Goal: Task Accomplishment & Management: Complete application form

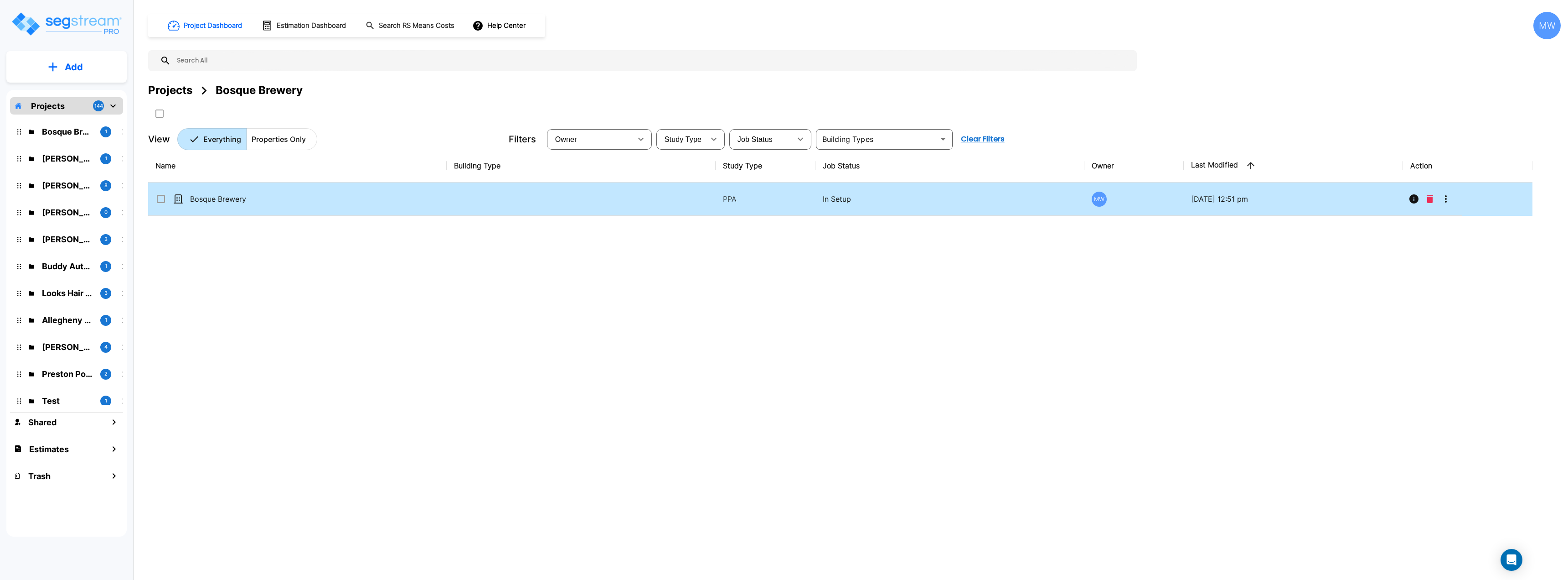
click at [309, 211] on td "Bosque Brewery" at bounding box center [298, 199] width 298 height 33
checkbox input "true"
drag, startPoint x: 321, startPoint y: 198, endPoint x: 279, endPoint y: 204, distance: 42.4
click at [279, 204] on p "Bosque Brewery" at bounding box center [235, 199] width 91 height 11
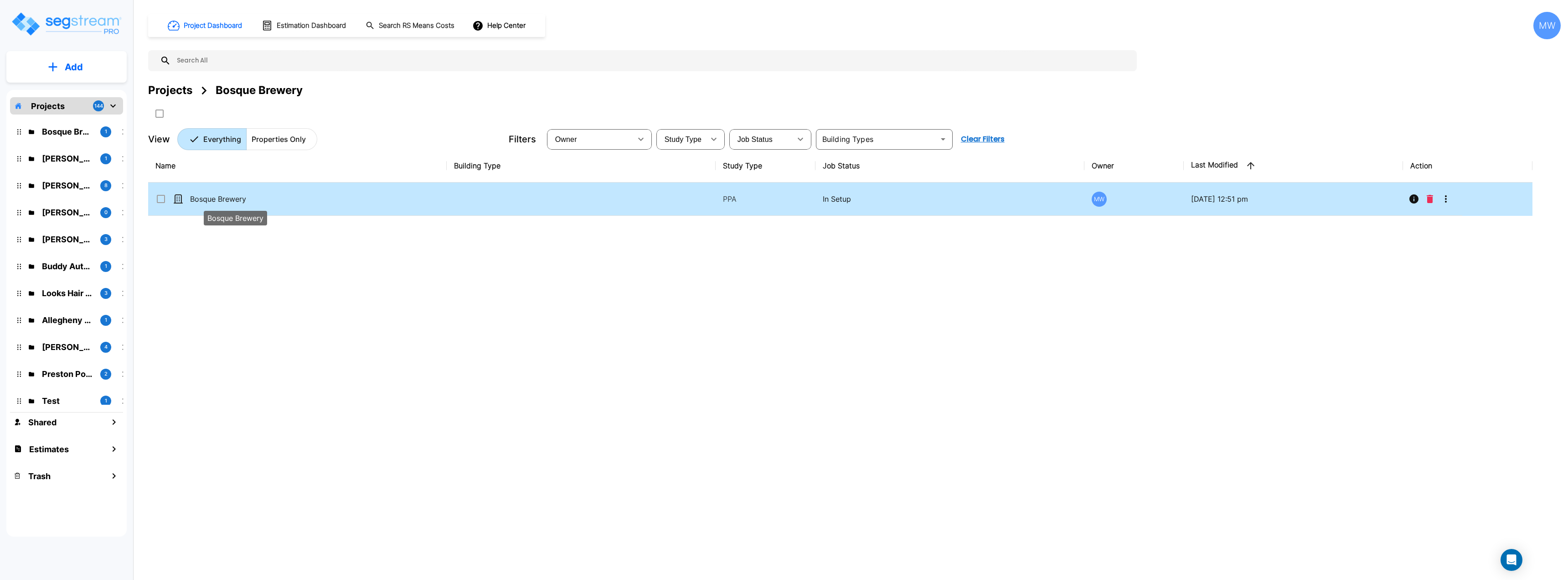
click at [279, 204] on p "Bosque Brewery" at bounding box center [235, 199] width 91 height 11
checkbox input "true"
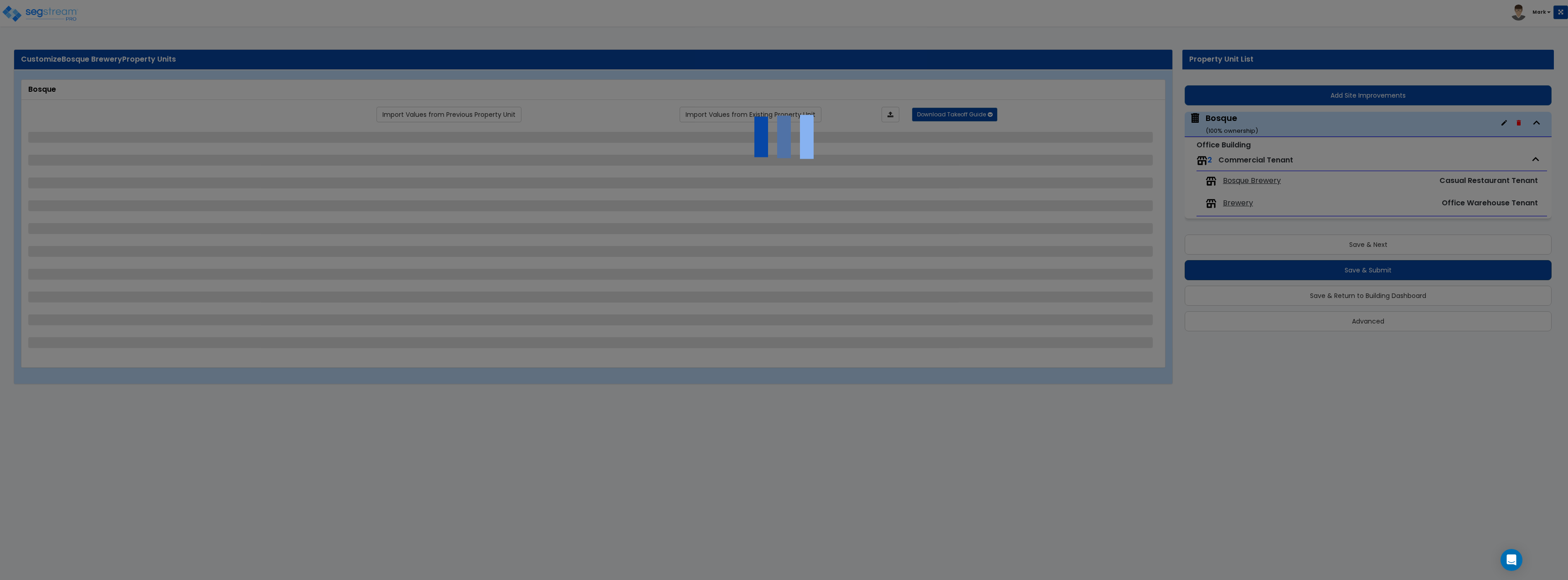
select select "7"
select select "1"
select select "6"
select select "1"
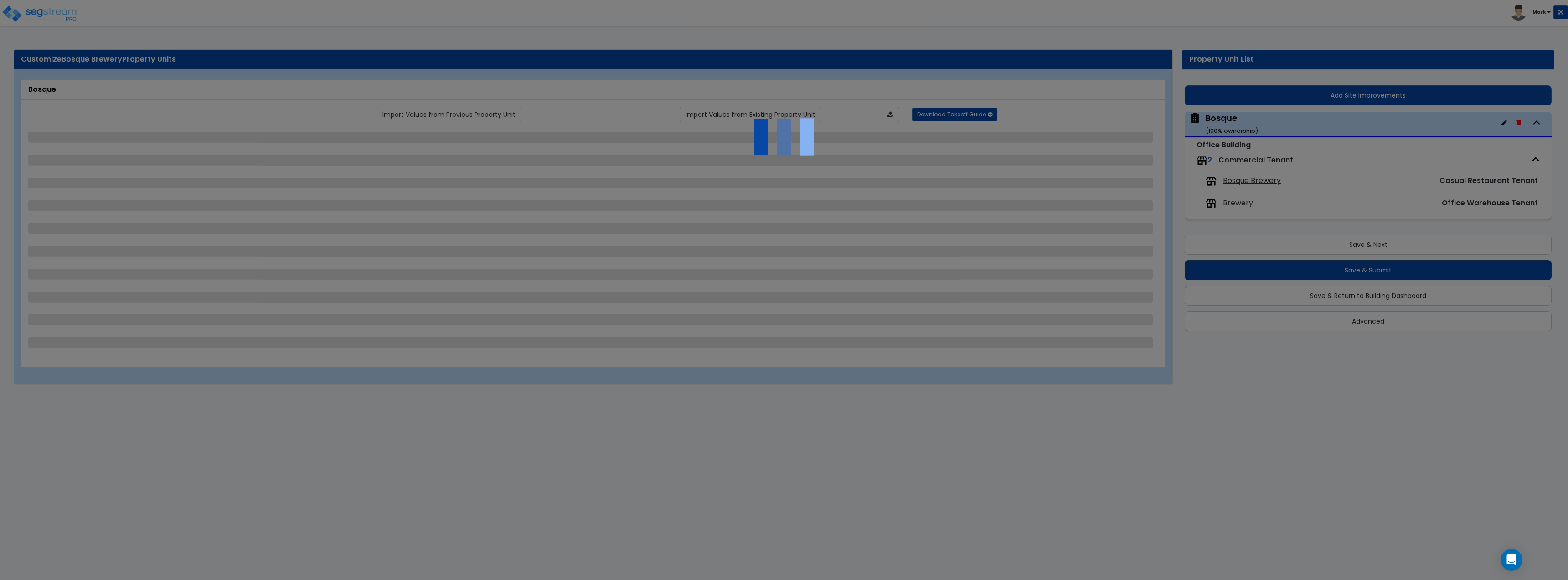
select select "1"
select select "5"
select select "2"
select select "1"
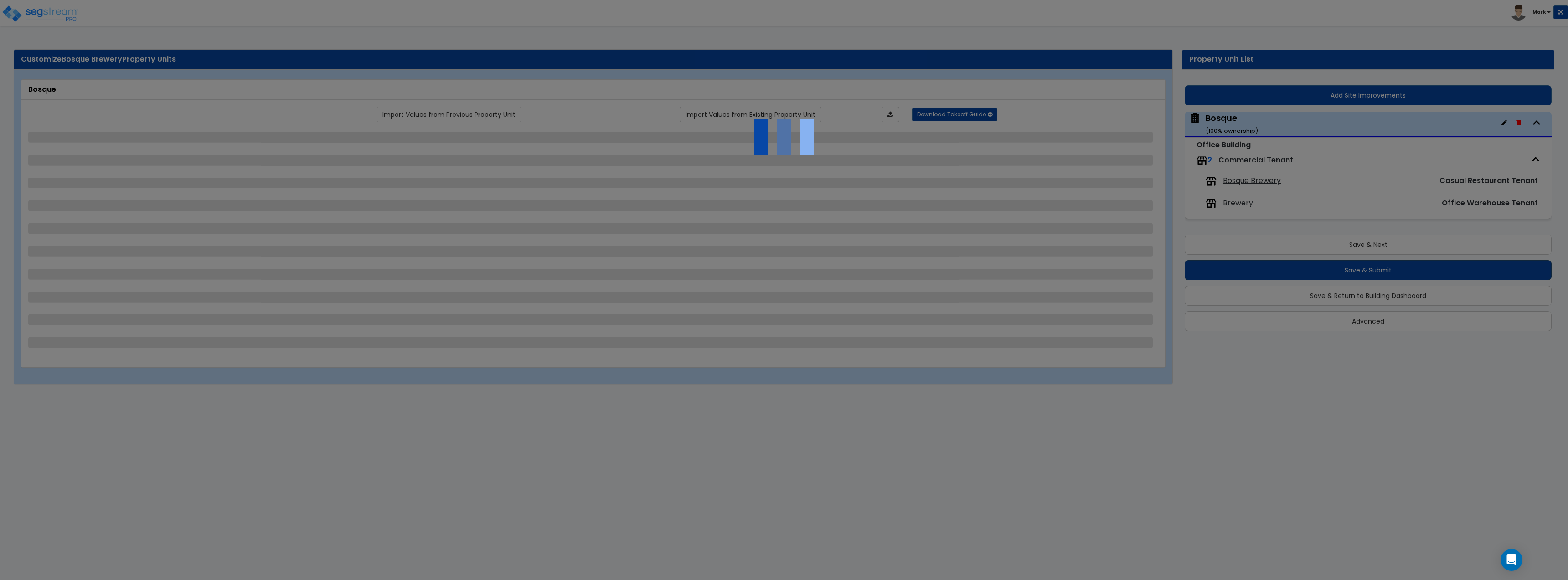
select select "2"
select select "5"
select select "2"
select select "1"
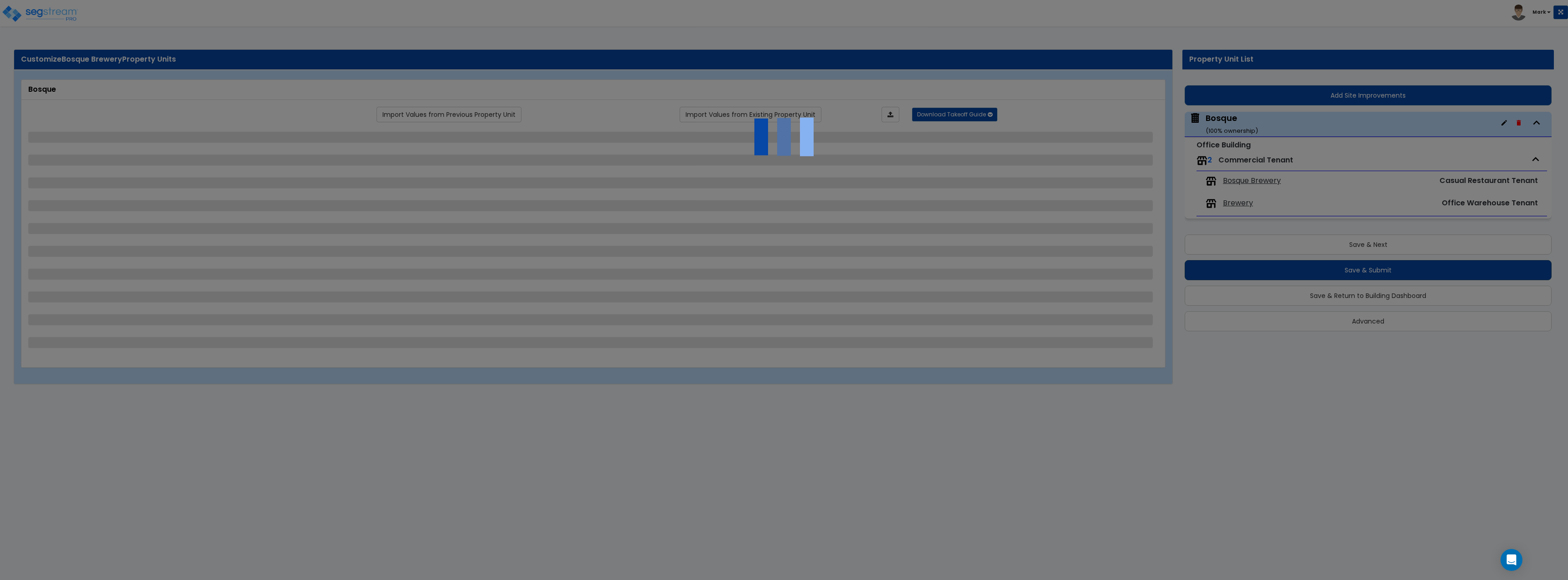
select select "3"
select select "1"
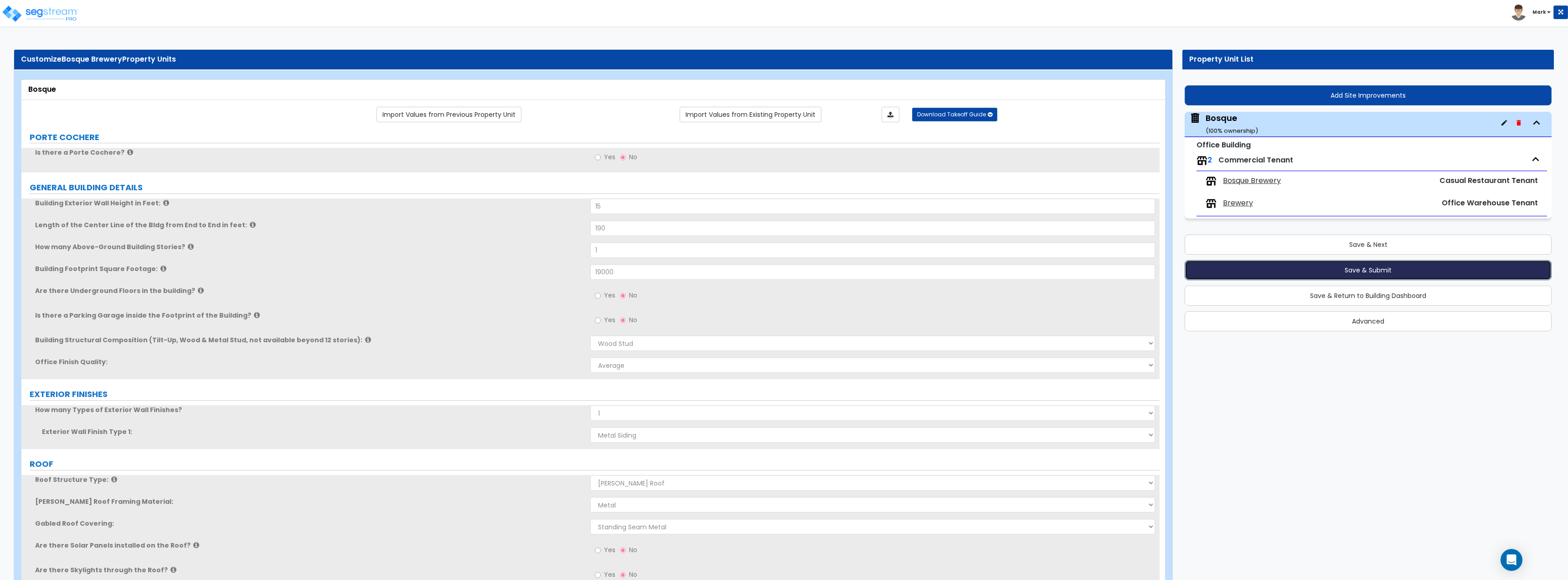
click at [1386, 279] on button "Save & Submit" at bounding box center [1368, 270] width 367 height 20
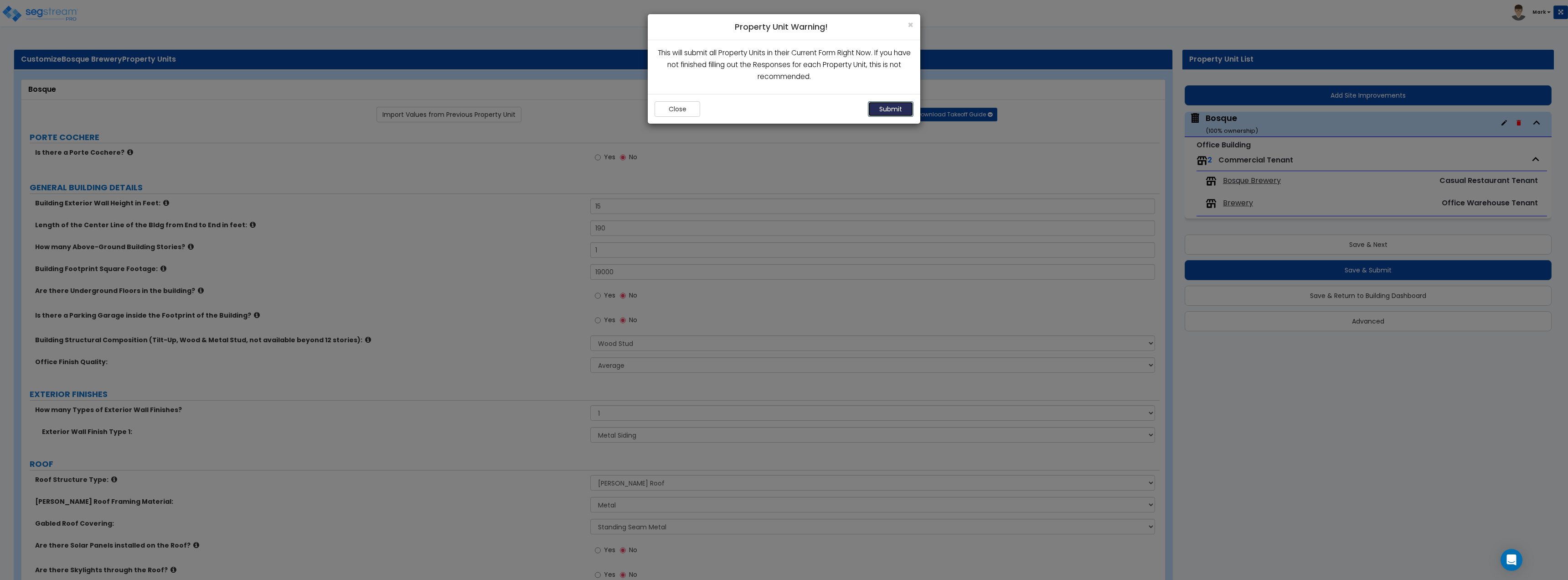
click at [906, 107] on button "Submit" at bounding box center [890, 109] width 45 height 16
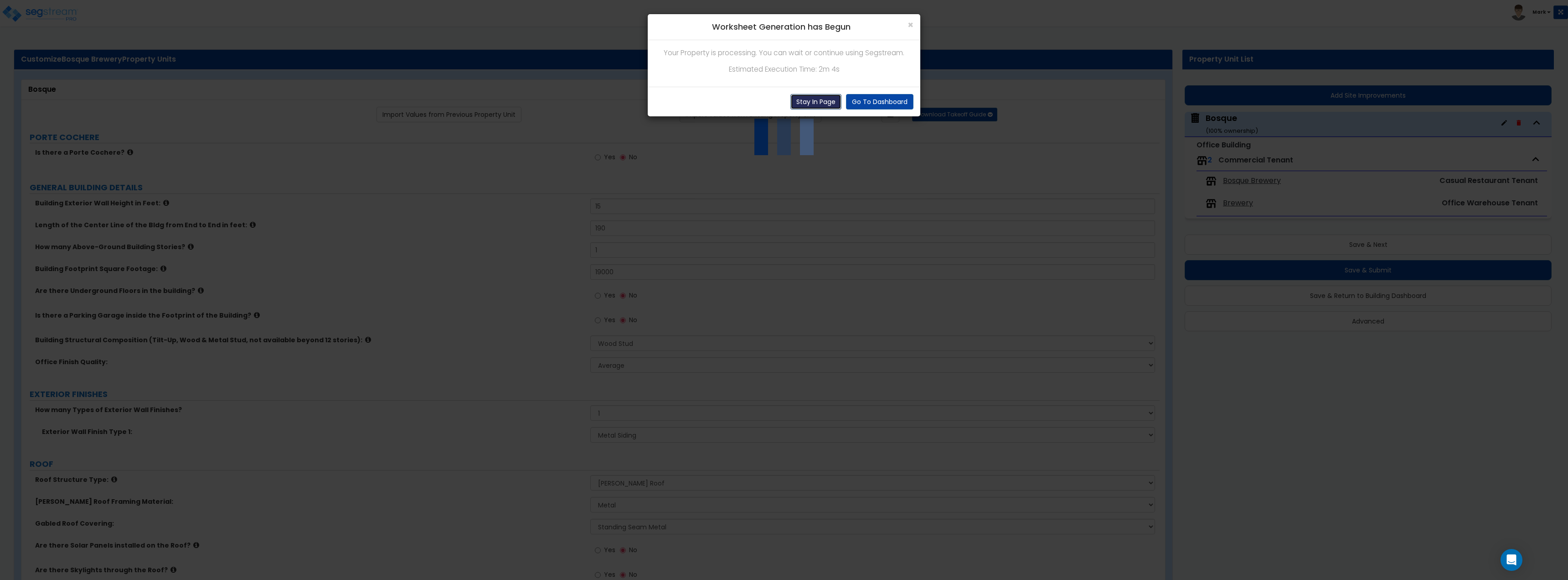
click at [820, 100] on button "Stay In Page" at bounding box center [816, 102] width 51 height 16
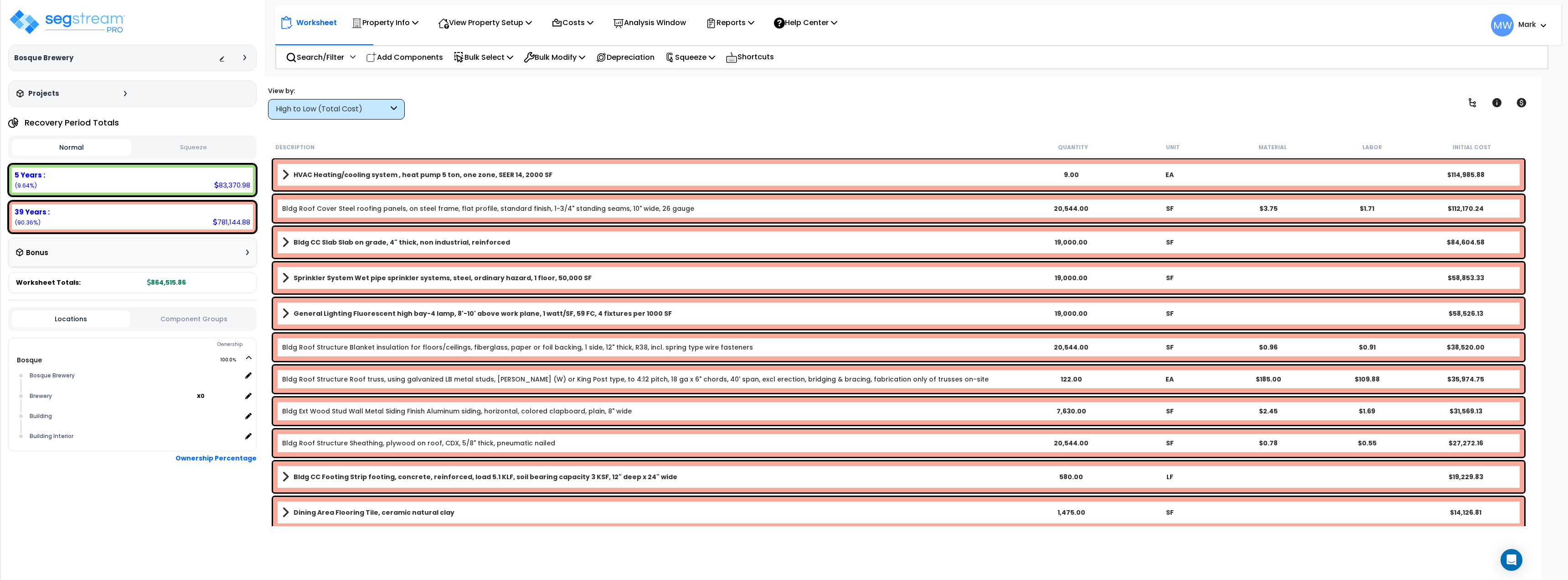
click at [203, 151] on button "Squeeze" at bounding box center [193, 148] width 119 height 16
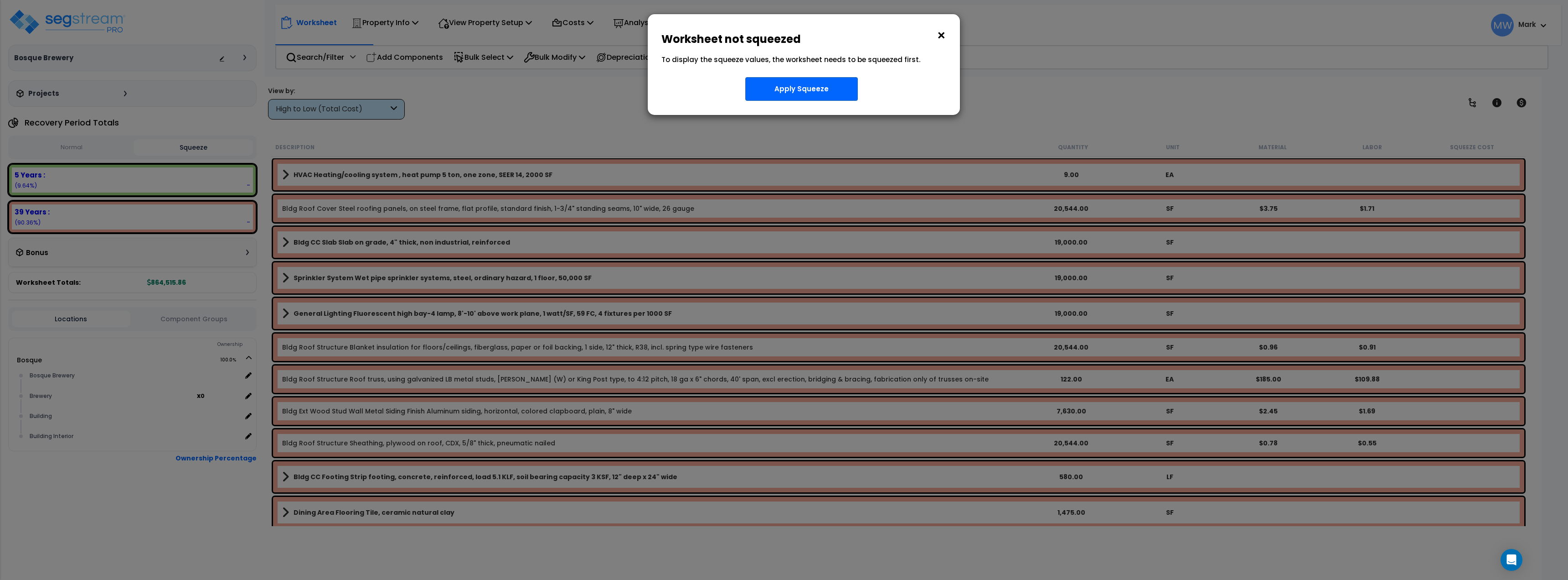
click at [942, 31] on button "×" at bounding box center [941, 36] width 10 height 15
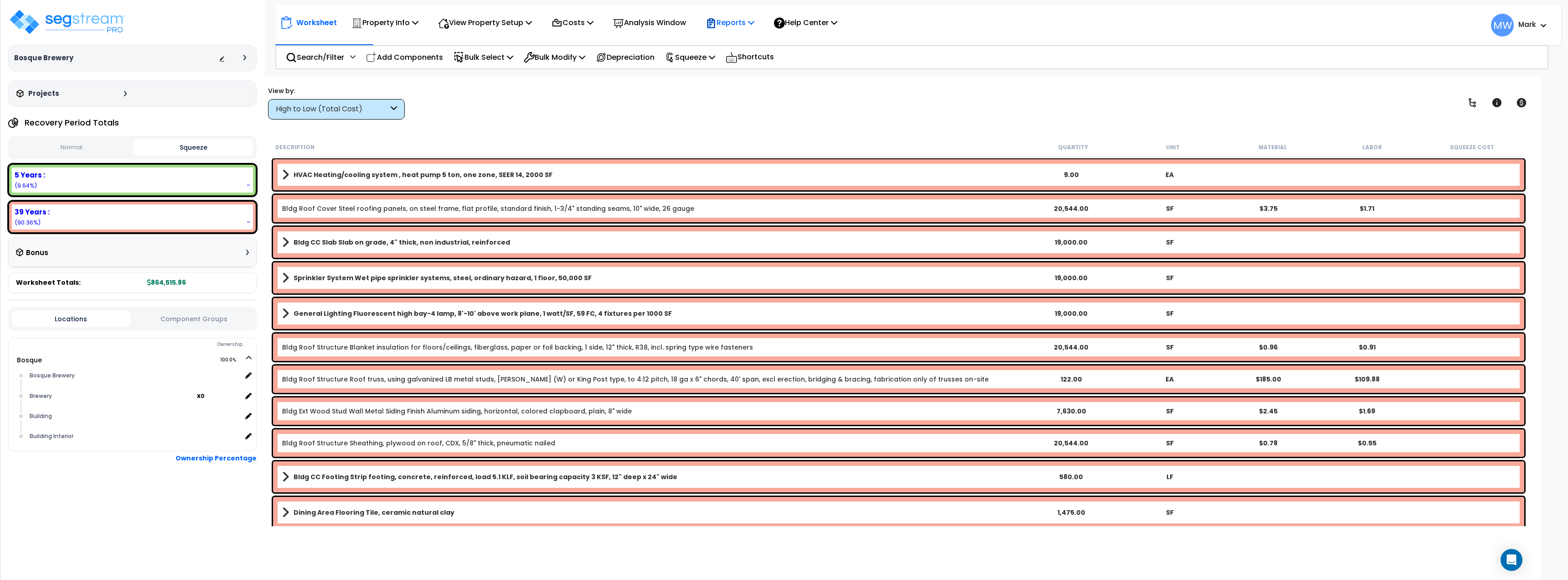
click at [738, 24] on p "Reports" at bounding box center [730, 22] width 49 height 12
drag, startPoint x: 860, startPoint y: 68, endPoint x: 755, endPoint y: 45, distance: 107.5
click at [860, 68] on div "Search/Filter Additional Search / Filter Add Components Bulk Select Select By..…" at bounding box center [912, 58] width 1273 height 24
click at [494, 28] on p "View Property Setup" at bounding box center [485, 22] width 94 height 12
click at [402, 41] on nav "Worksheet Property Info Property Setup Add Property Unit Template property Clon…" at bounding box center [918, 25] width 1286 height 41
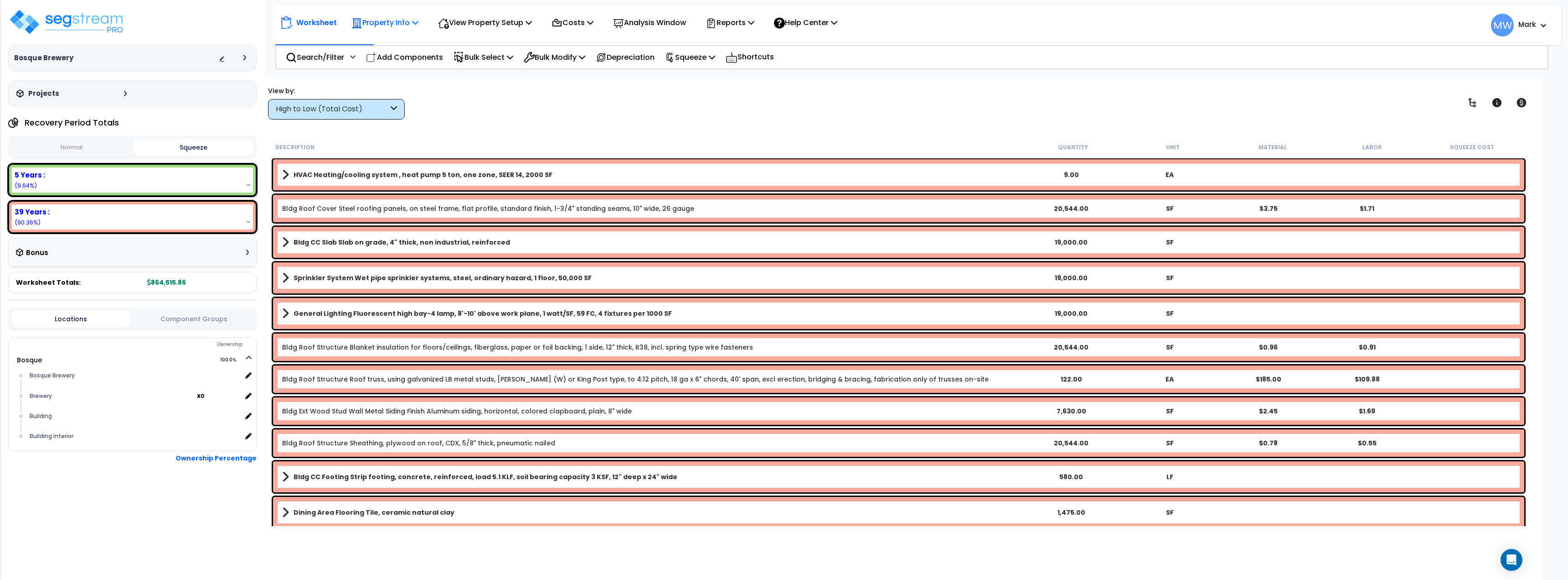
click at [404, 26] on p "Property Info" at bounding box center [384, 22] width 67 height 12
click at [471, 23] on p "View Property Setup" at bounding box center [485, 22] width 94 height 12
click at [473, 62] on link "View Questionnaire" at bounding box center [478, 62] width 90 height 18
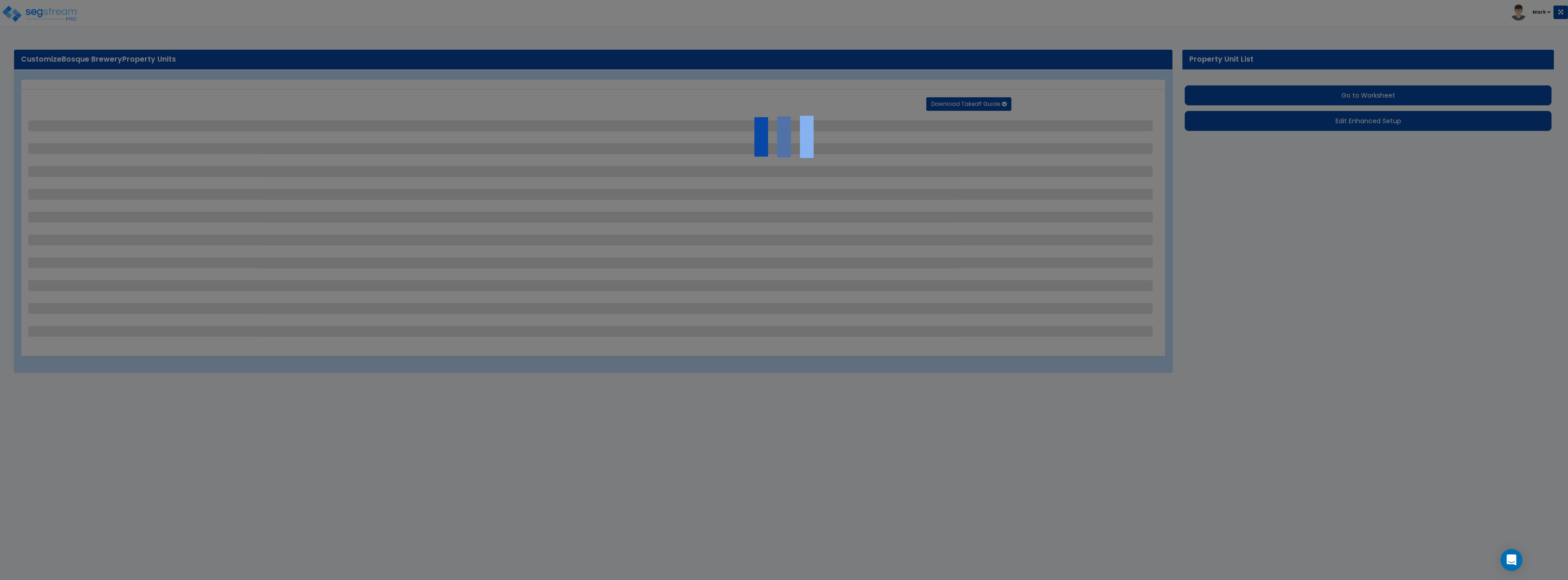
select select "7"
select select "1"
select select "6"
select select "1"
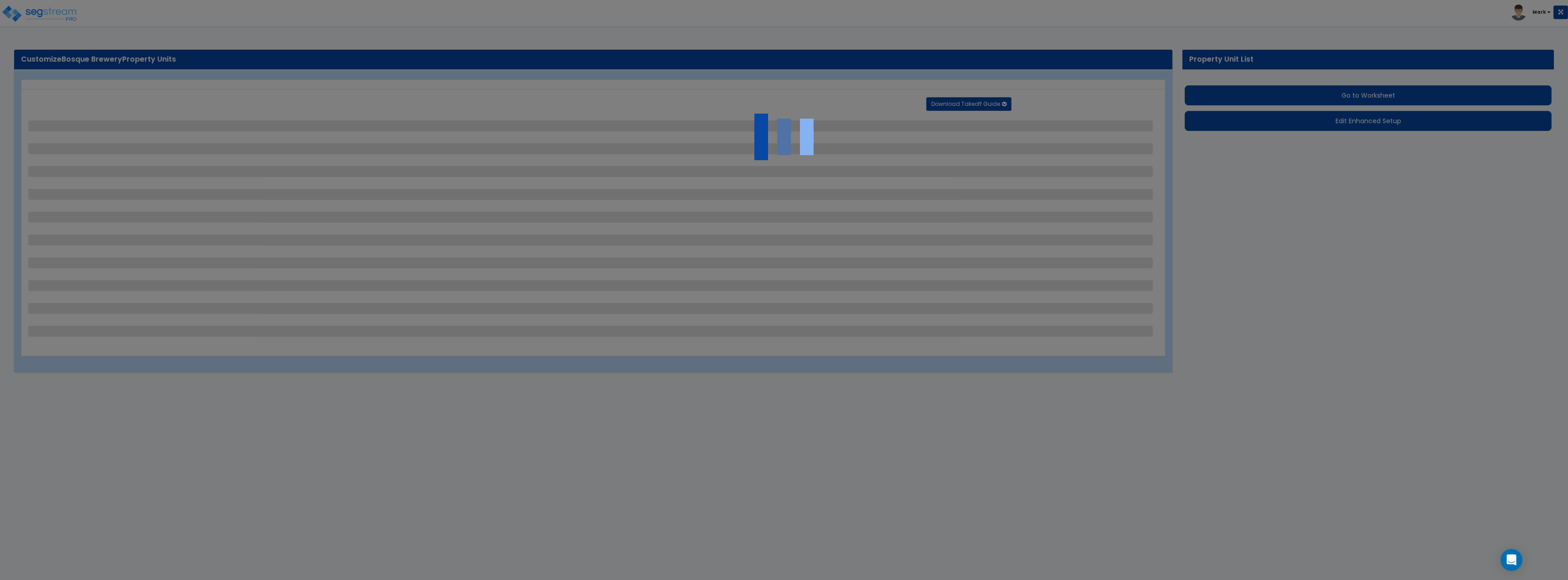
select select "1"
select select "5"
select select "2"
select select "1"
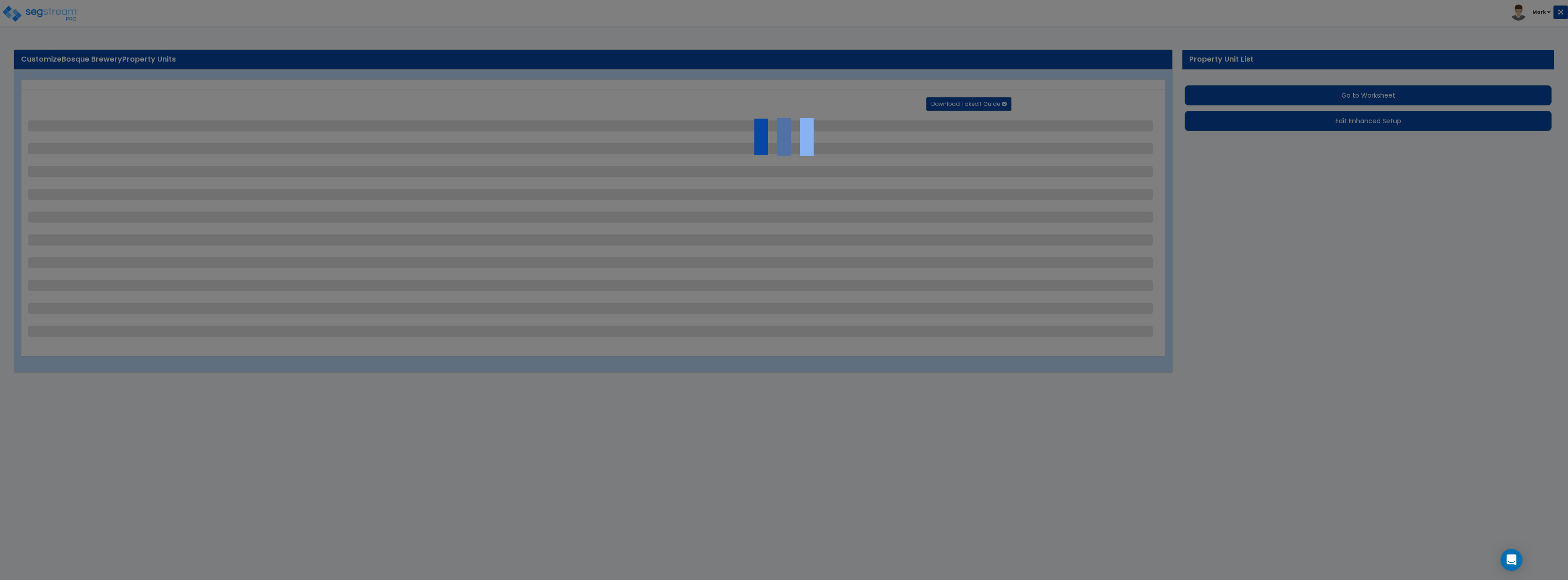
select select "2"
select select "5"
select select "2"
select select "1"
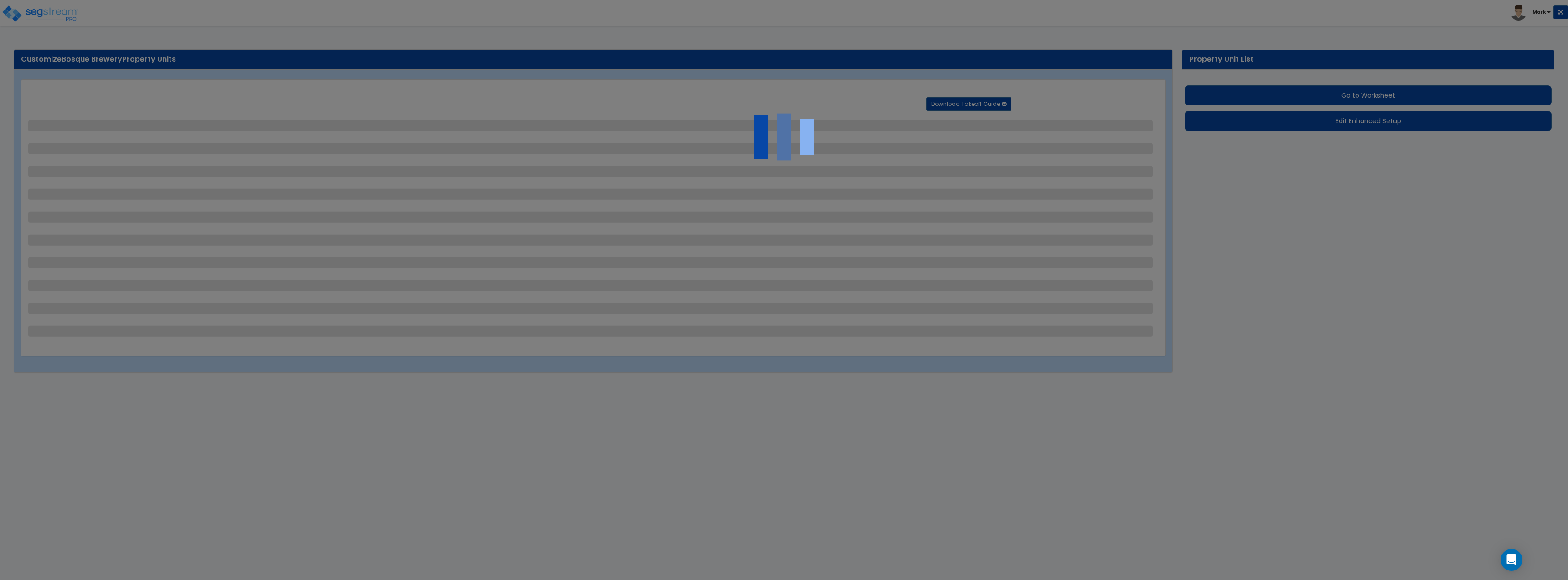
select select "3"
select select "1"
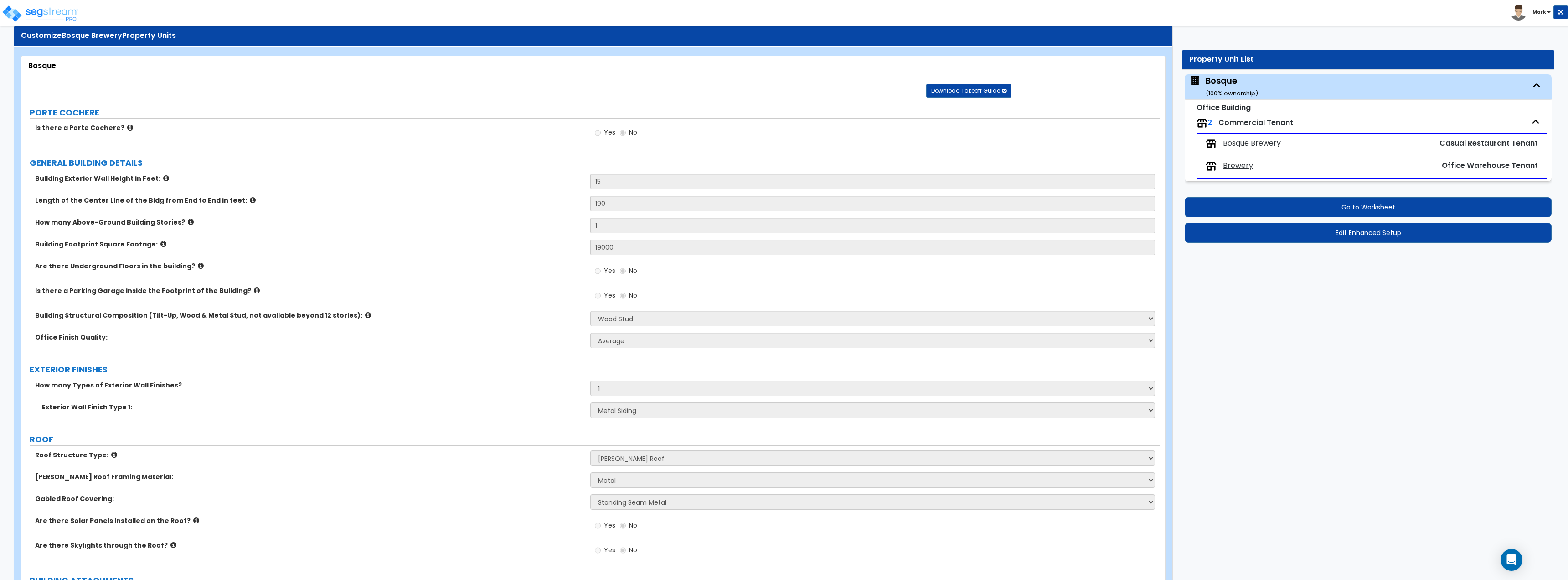
scroll to position [45, 0]
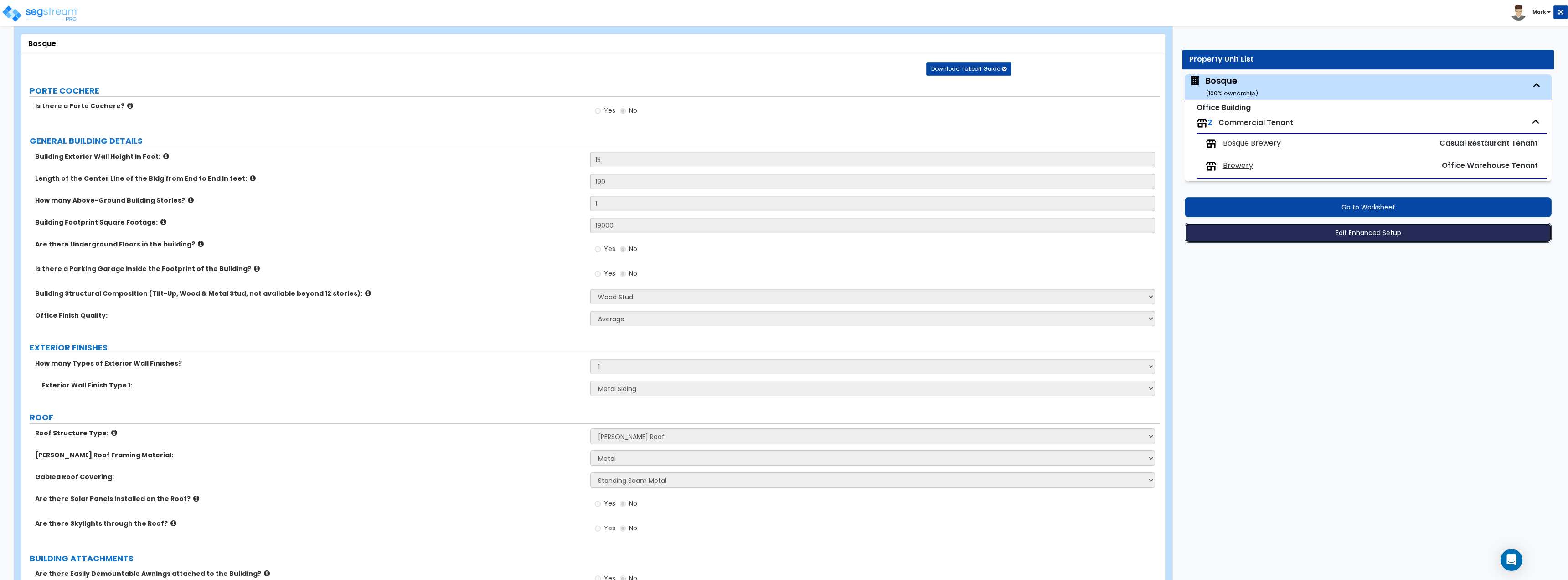
click at [1245, 233] on button "Edit Enhanced Setup" at bounding box center [1368, 233] width 367 height 20
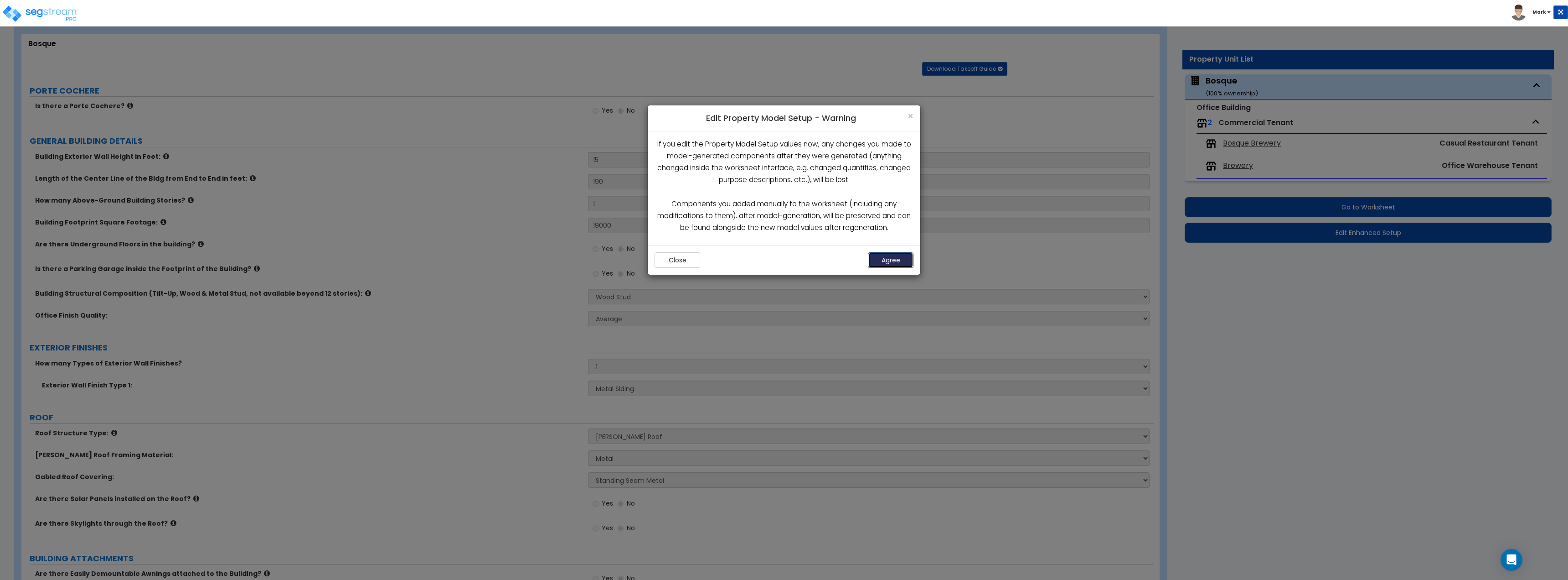
click at [894, 266] on button "Agree" at bounding box center [890, 260] width 45 height 16
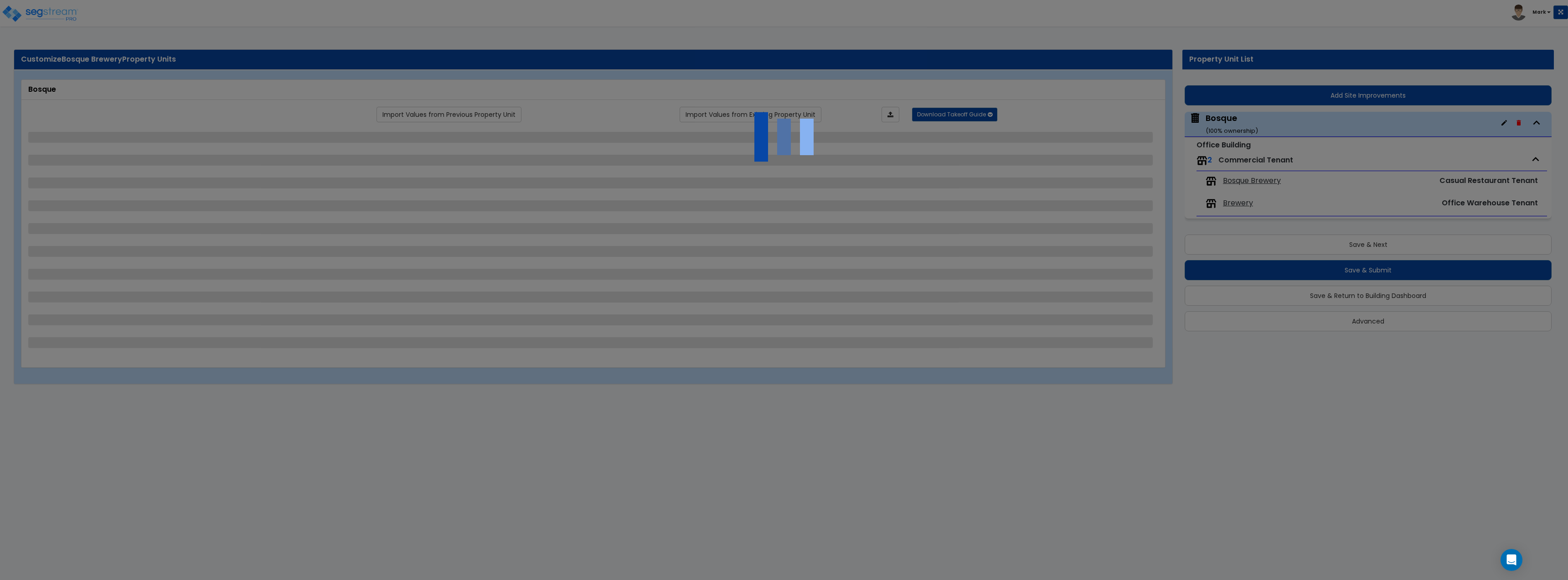
select select "7"
select select "1"
select select "6"
select select "1"
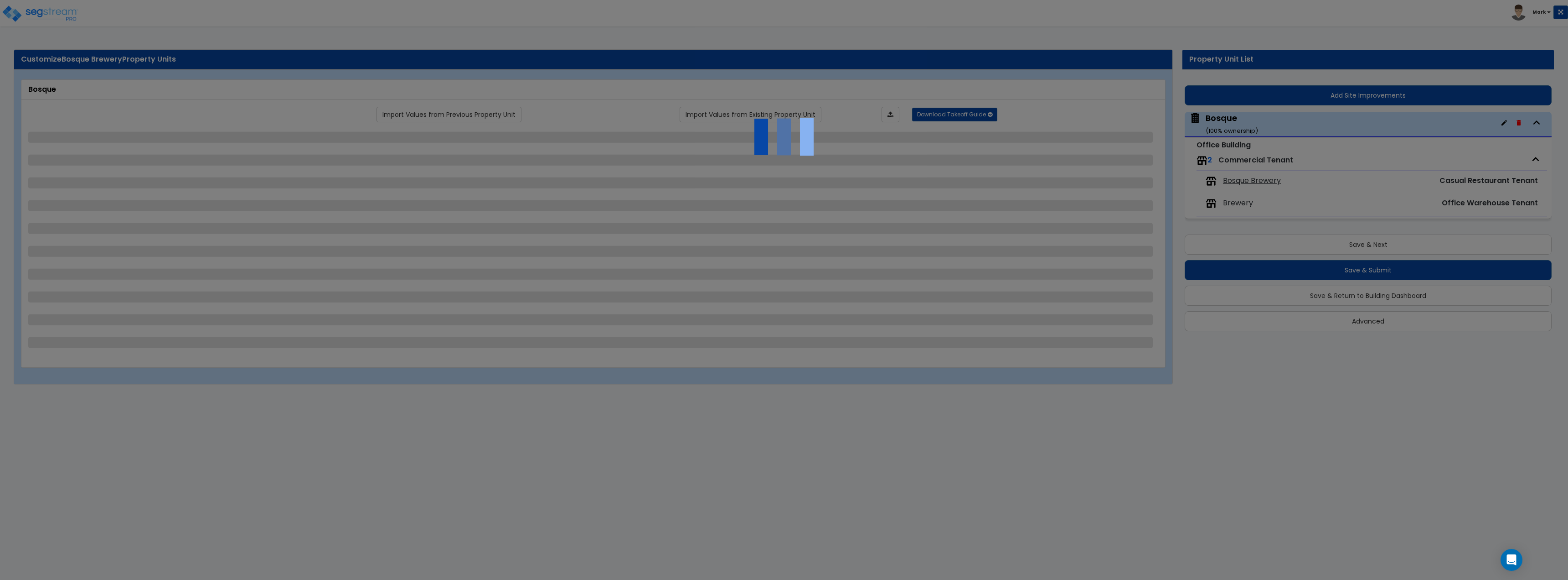
select select "1"
select select "5"
select select "2"
select select "1"
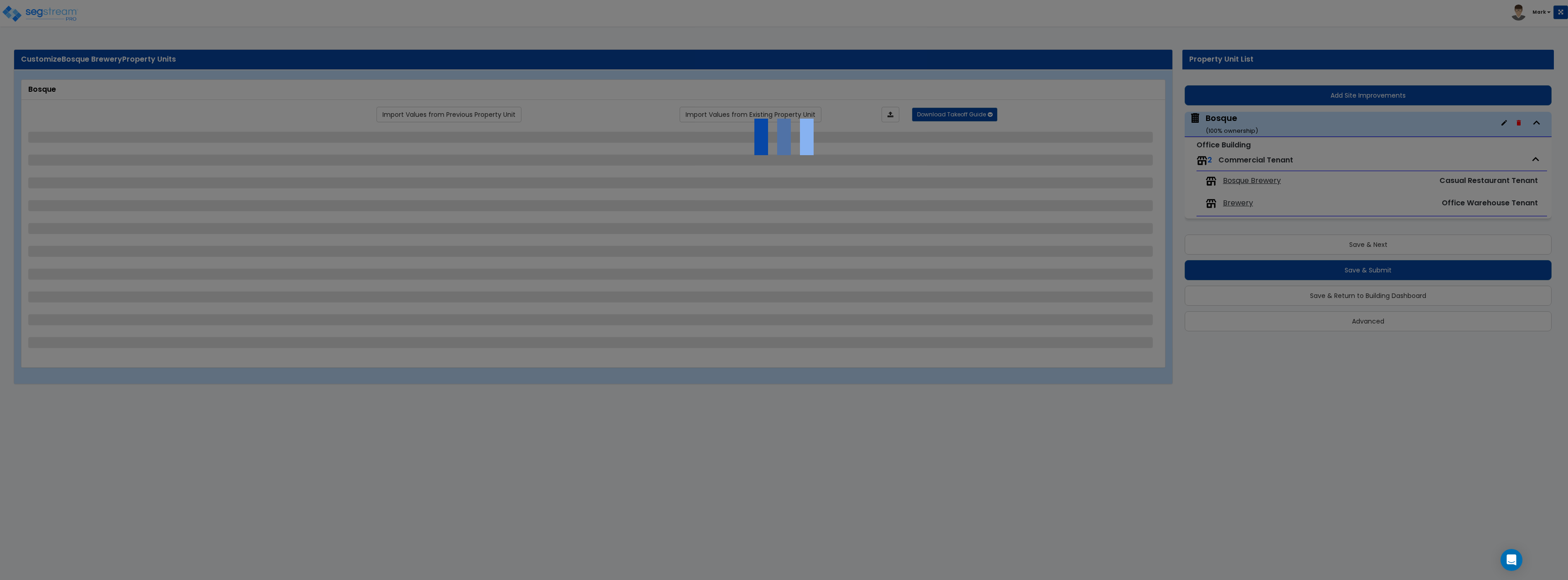
select select "2"
select select "5"
select select "2"
select select "1"
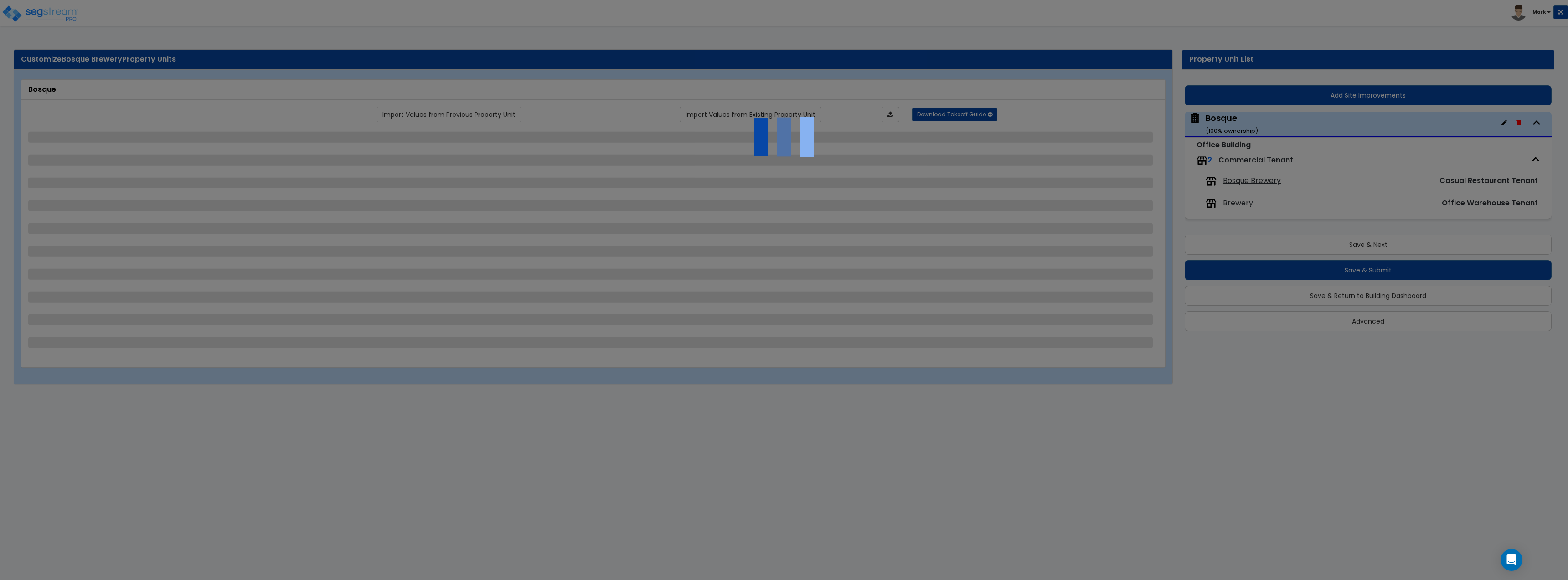
select select "3"
select select "1"
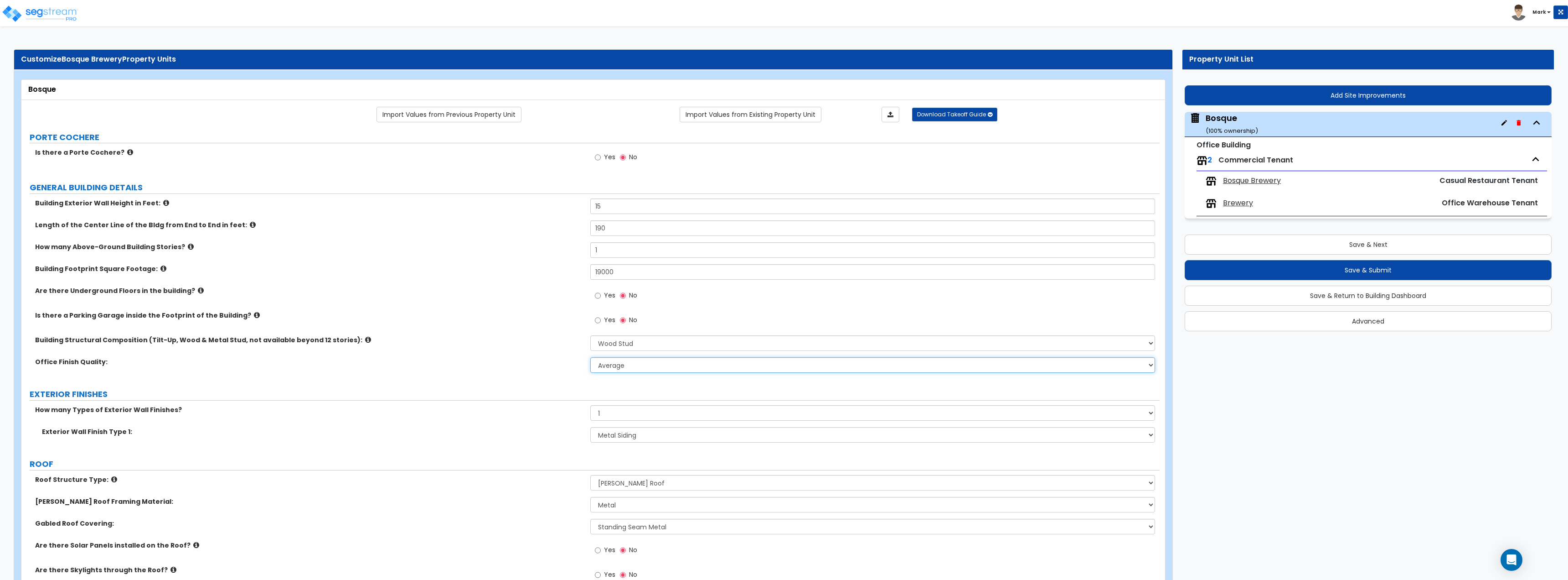
click at [640, 363] on select "Low Average High" at bounding box center [872, 364] width 564 height 16
select select "2"
click at [590, 357] on select "Low Average High" at bounding box center [872, 364] width 564 height 16
click at [496, 366] on label "Office Finish Quality:" at bounding box center [309, 361] width 548 height 9
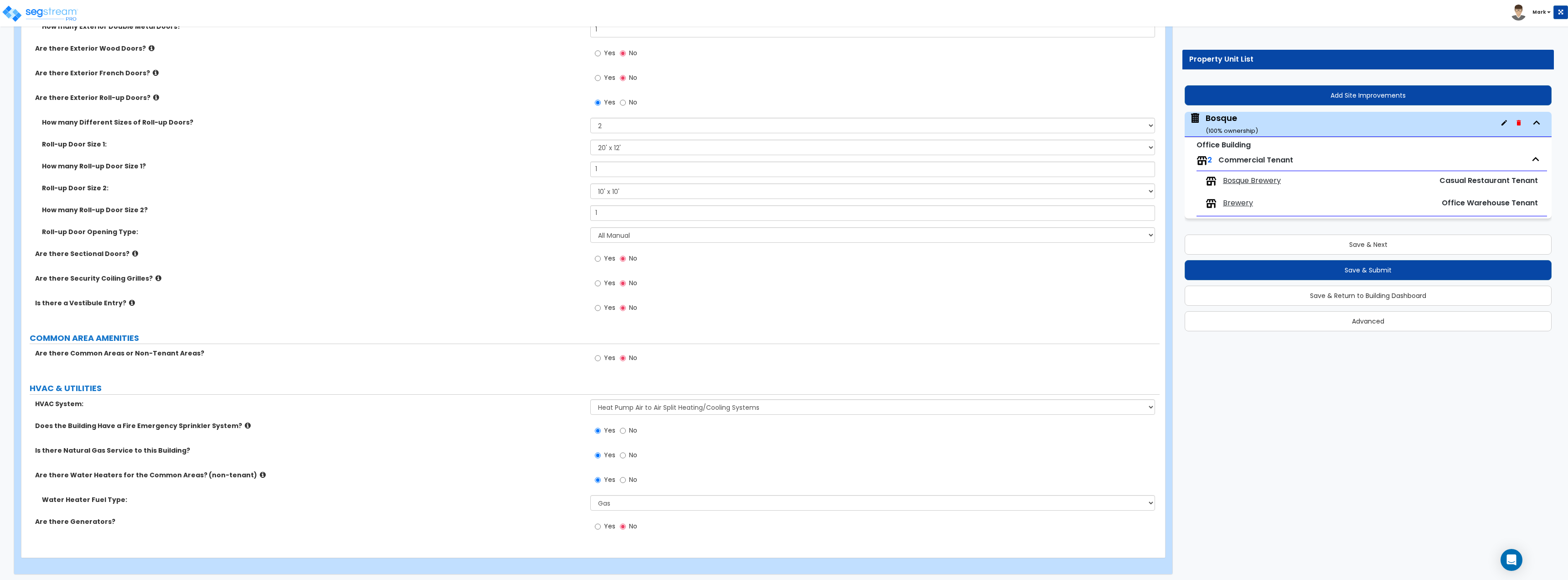
scroll to position [1262, 0]
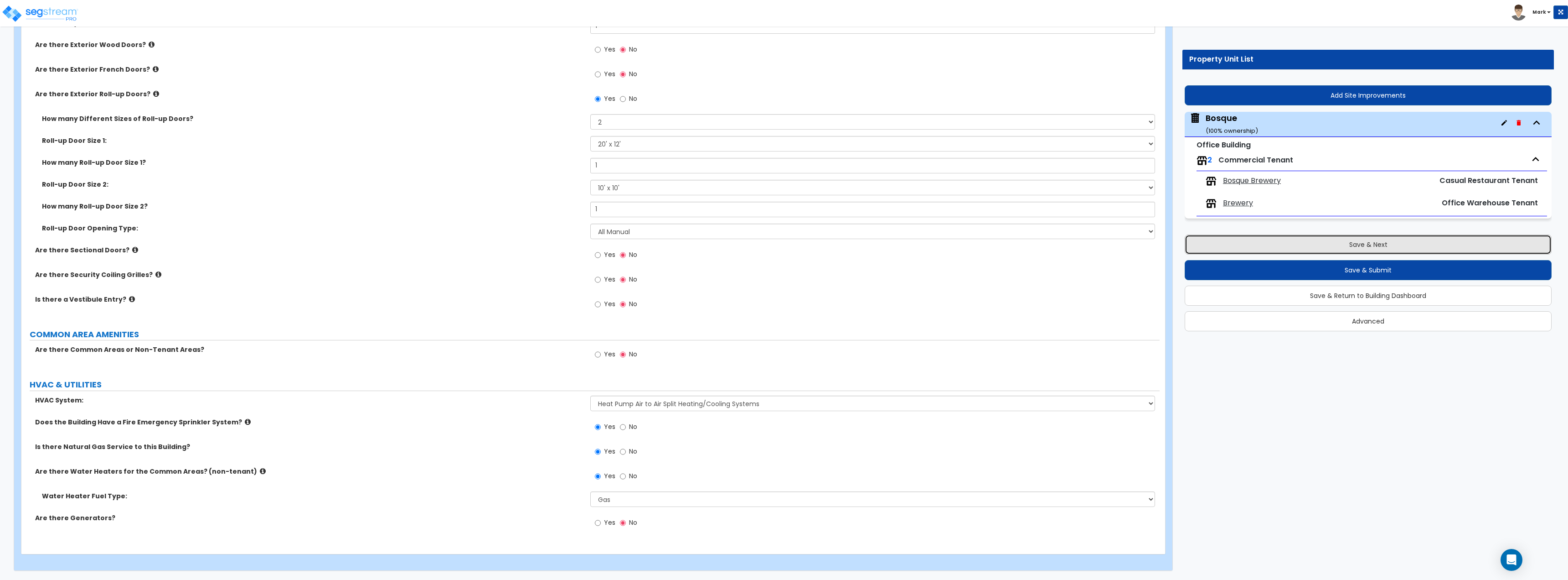
click at [1270, 249] on button "Save & Next" at bounding box center [1368, 245] width 367 height 20
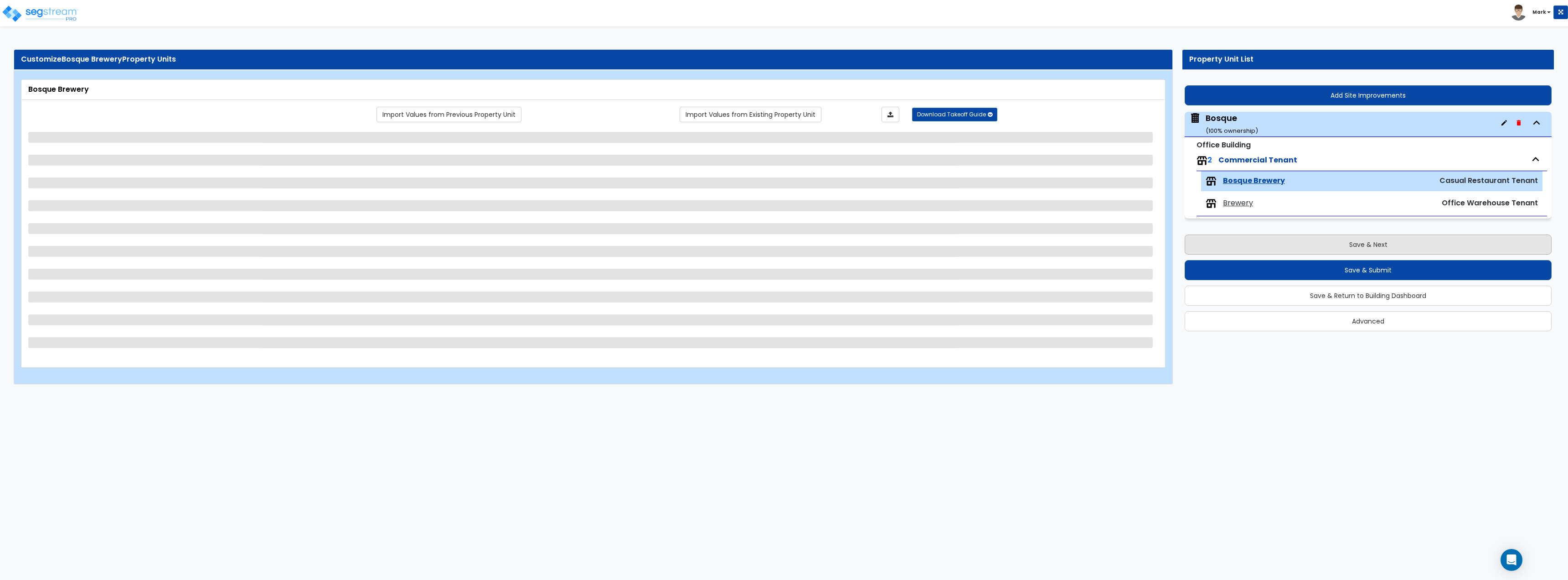
scroll to position [0, 0]
select select "1"
select select "7"
select select "1"
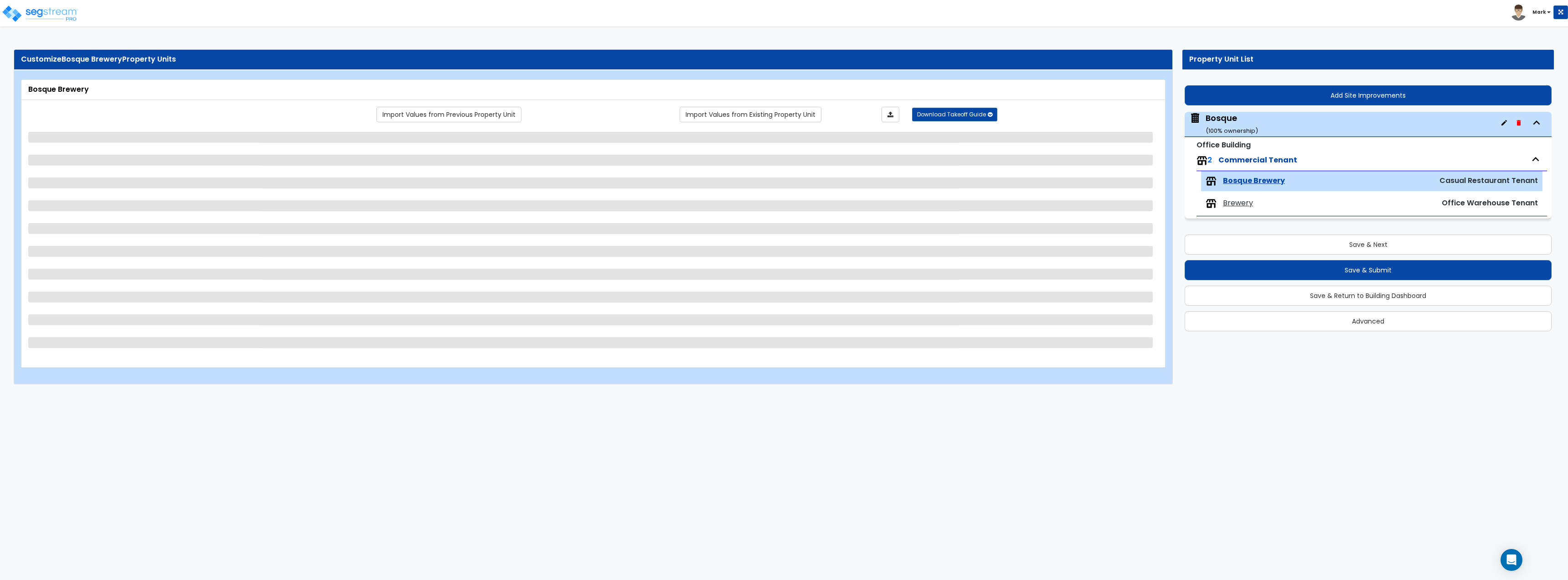
select select "1"
select select "3"
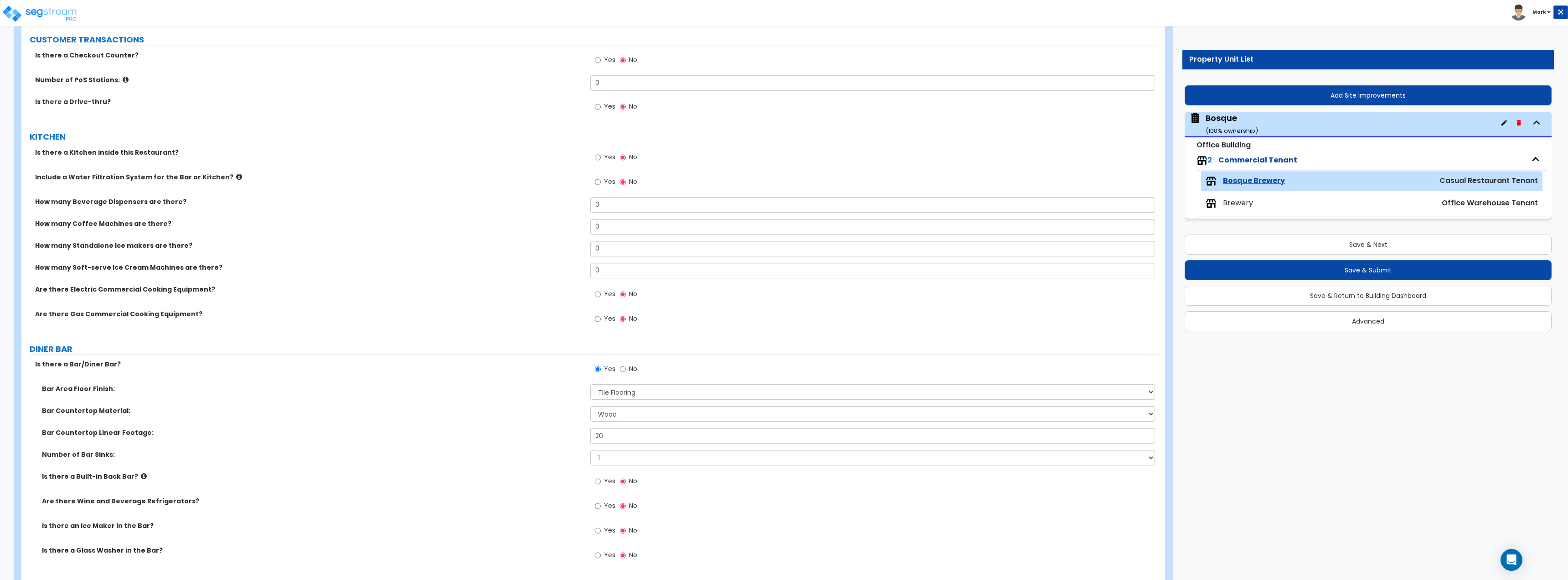
scroll to position [228, 0]
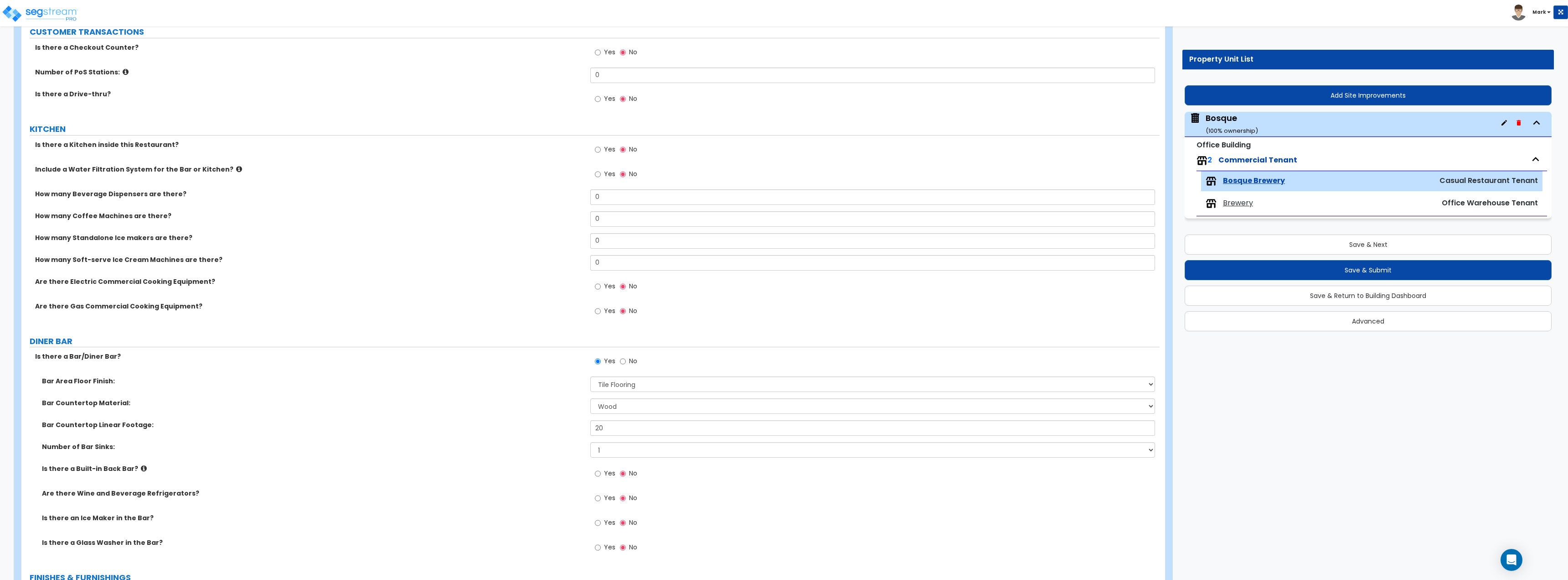
click at [594, 153] on div "Yes No" at bounding box center [616, 150] width 52 height 21
click at [601, 151] on input "Yes" at bounding box center [597, 149] width 6 height 10
radio input "true"
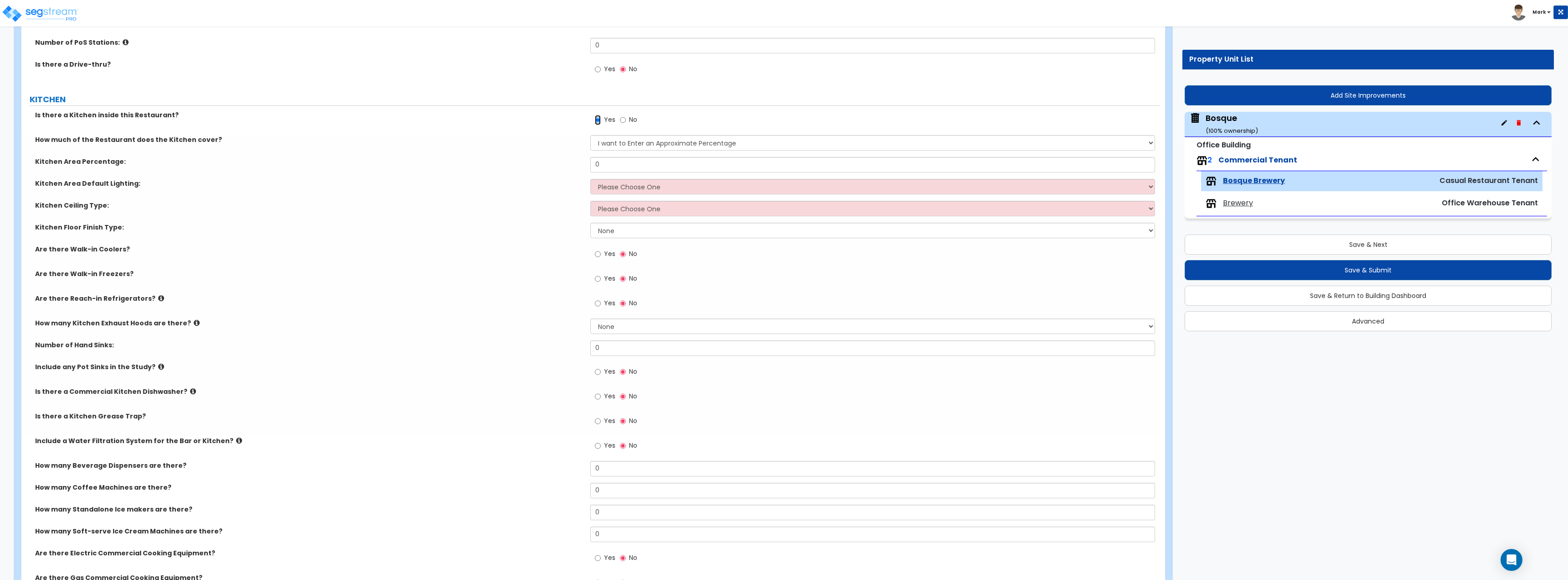
scroll to position [273, 0]
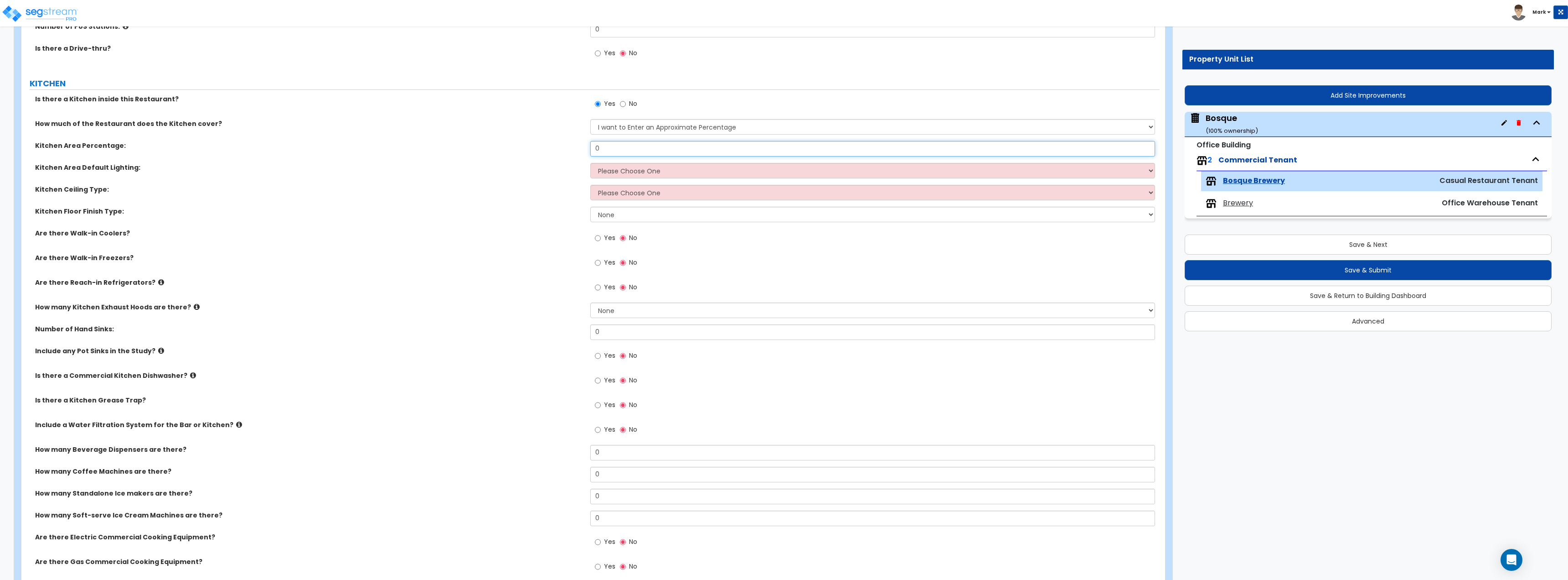
drag, startPoint x: 618, startPoint y: 147, endPoint x: 524, endPoint y: 151, distance: 94.1
click at [524, 151] on div "Kitchen Area Percentage: 0" at bounding box center [590, 152] width 1138 height 22
type input "20"
click at [622, 167] on select "Please Choose One LED Surface-Mounted LED Recessed Fluorescent Surface-Mounted …" at bounding box center [872, 170] width 564 height 16
select select "4"
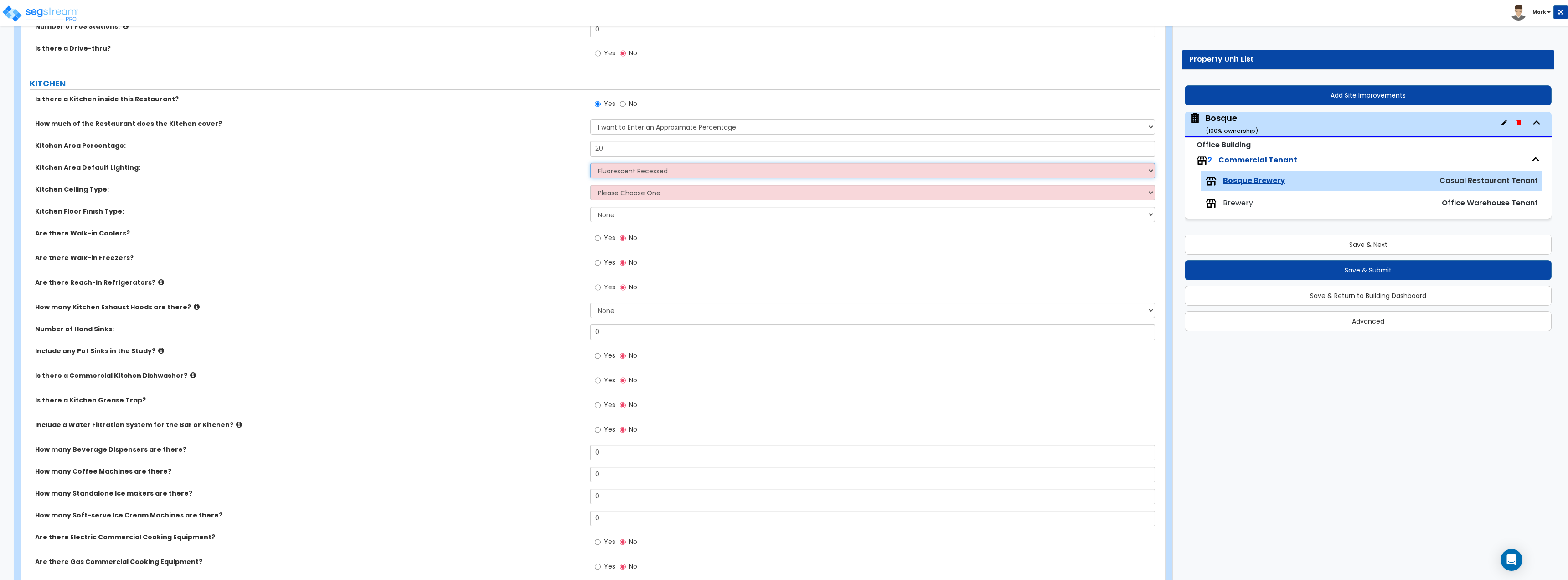
click at [590, 163] on select "Please Choose One LED Surface-Mounted LED Recessed Fluorescent Surface-Mounted …" at bounding box center [872, 170] width 564 height 16
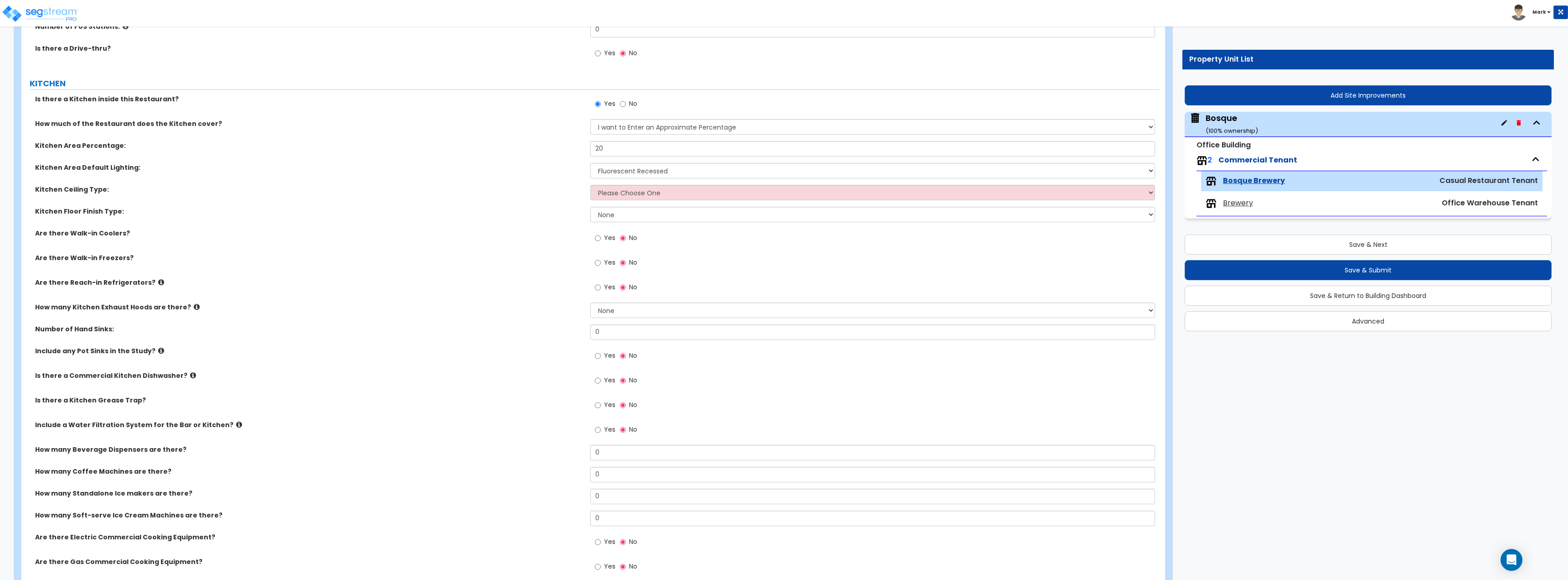
click at [616, 200] on div "Kitchen Ceiling Type: Please Choose One Drywall Ceiling Open Ceiling Drop Ceili…" at bounding box center [590, 195] width 1138 height 22
click at [618, 196] on select "Please Choose One Drywall Ceiling Open Ceiling Drop Ceiling" at bounding box center [872, 192] width 564 height 16
select select "1"
click at [590, 185] on select "Please Choose One Drywall Ceiling Open Ceiling Drop Ceiling" at bounding box center [872, 192] width 564 height 16
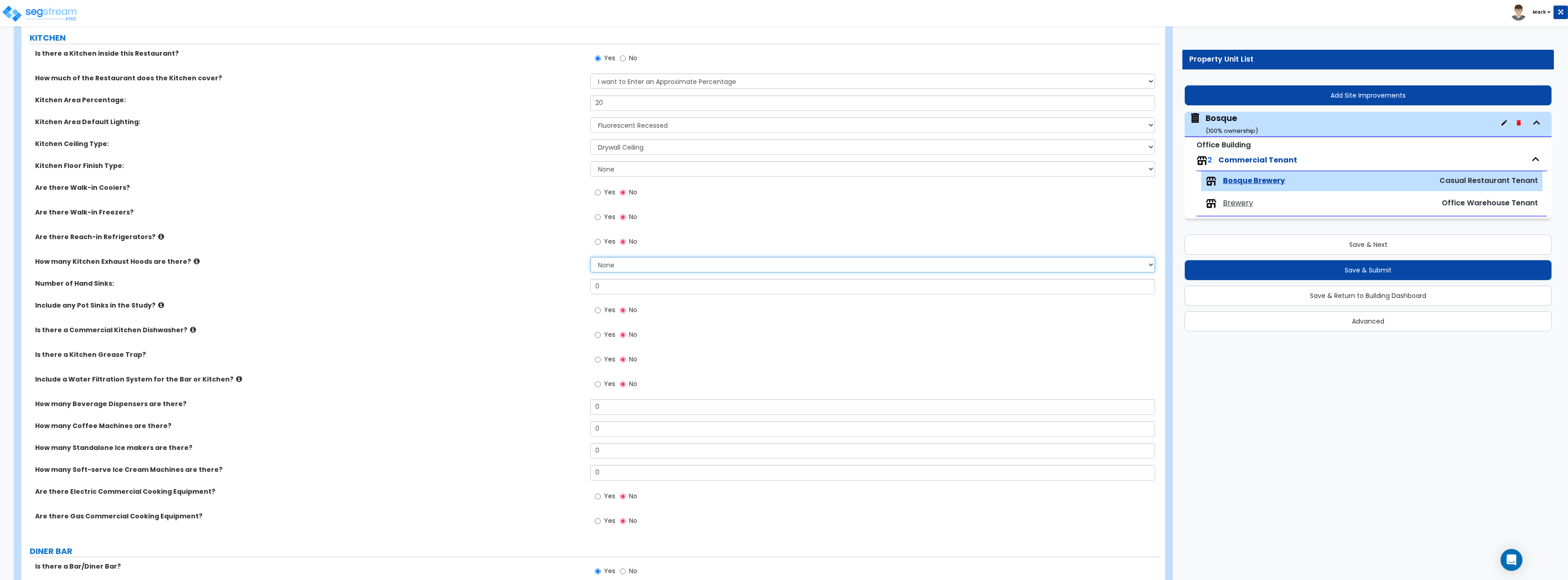
click at [598, 261] on select "None 1 2 3" at bounding box center [872, 265] width 564 height 16
select select "1"
click at [590, 257] on select "None 1 2 3" at bounding box center [872, 265] width 564 height 16
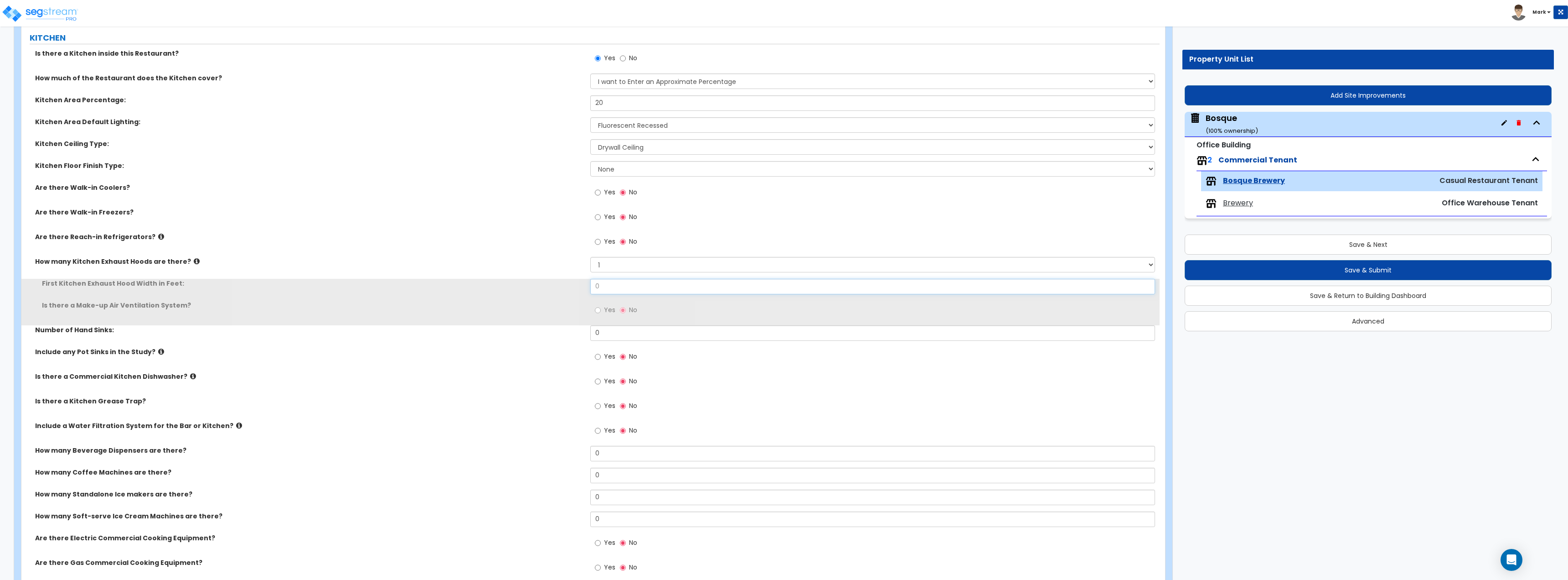
click at [609, 293] on input "0" at bounding box center [872, 286] width 564 height 16
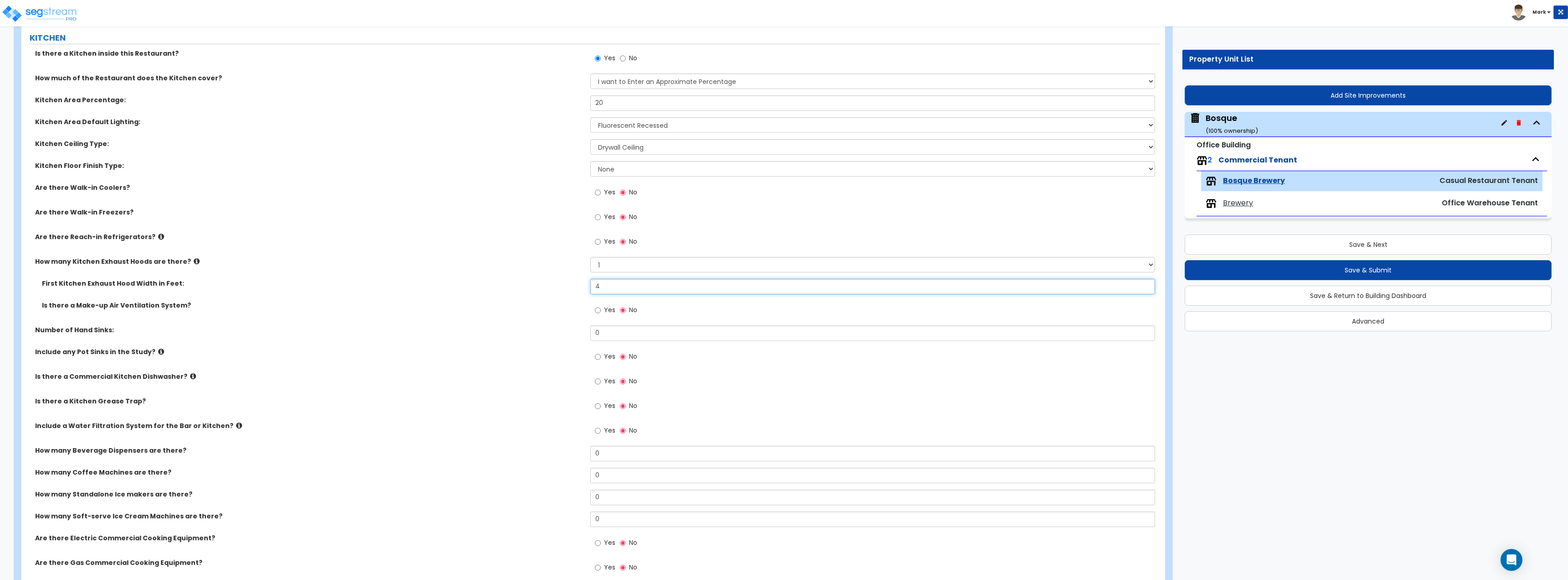
type input "4"
drag, startPoint x: 466, startPoint y: 302, endPoint x: 473, endPoint y: 309, distance: 9.9
click at [466, 303] on label "Is there a Make-up Air Ventilation System?" at bounding box center [313, 305] width 542 height 9
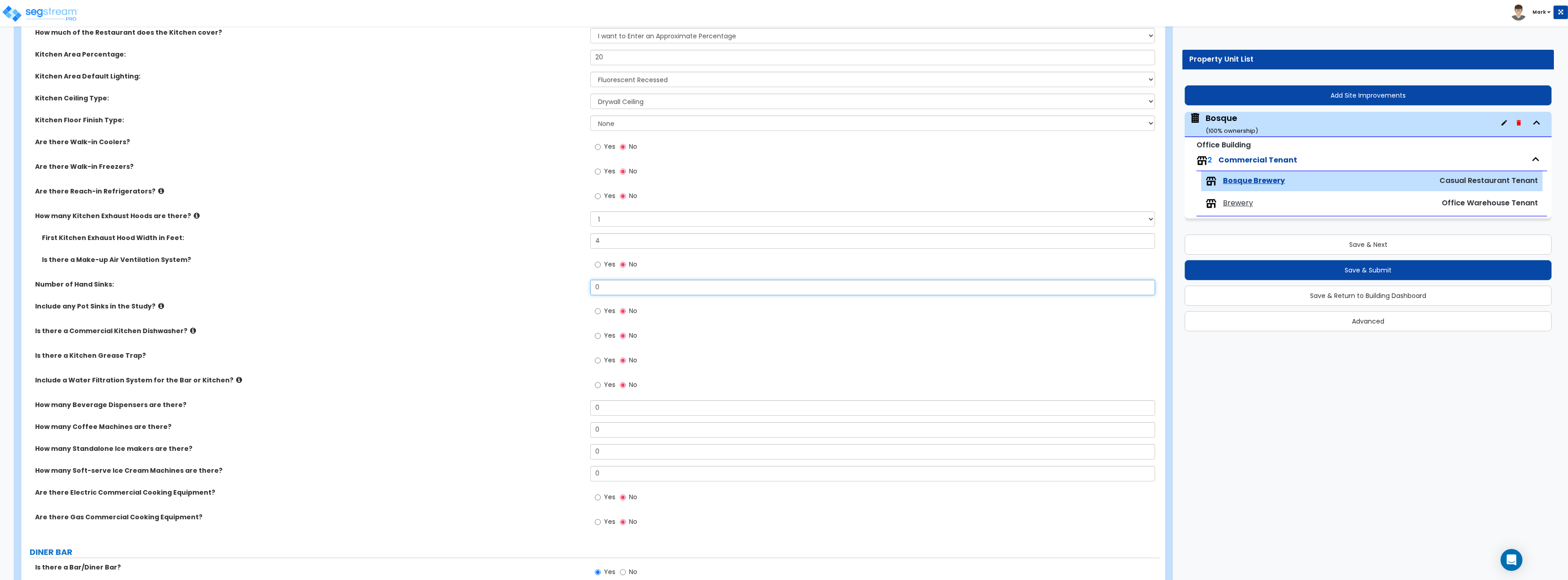
drag, startPoint x: 614, startPoint y: 282, endPoint x: 573, endPoint y: 288, distance: 41.4
click at [573, 288] on div "Number of Hand Sinks: 0" at bounding box center [590, 290] width 1138 height 22
drag, startPoint x: 642, startPoint y: 289, endPoint x: 578, endPoint y: 297, distance: 64.5
click at [578, 297] on div "Number of Hand Sinks: 1" at bounding box center [590, 290] width 1138 height 22
type input "2"
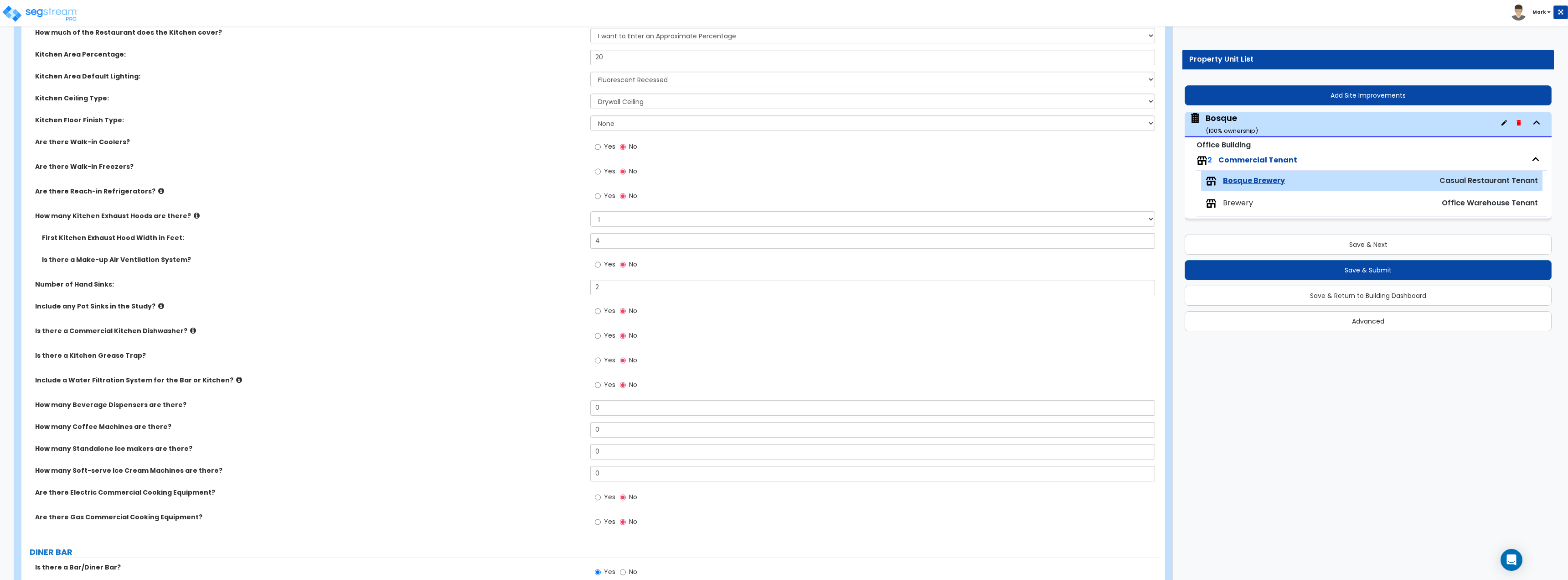
click at [580, 296] on div "Number of Hand Sinks: 2" at bounding box center [590, 290] width 1138 height 22
click at [602, 317] on label "Yes" at bounding box center [605, 311] width 20 height 16
click at [601, 316] on input "Yes" at bounding box center [597, 311] width 6 height 10
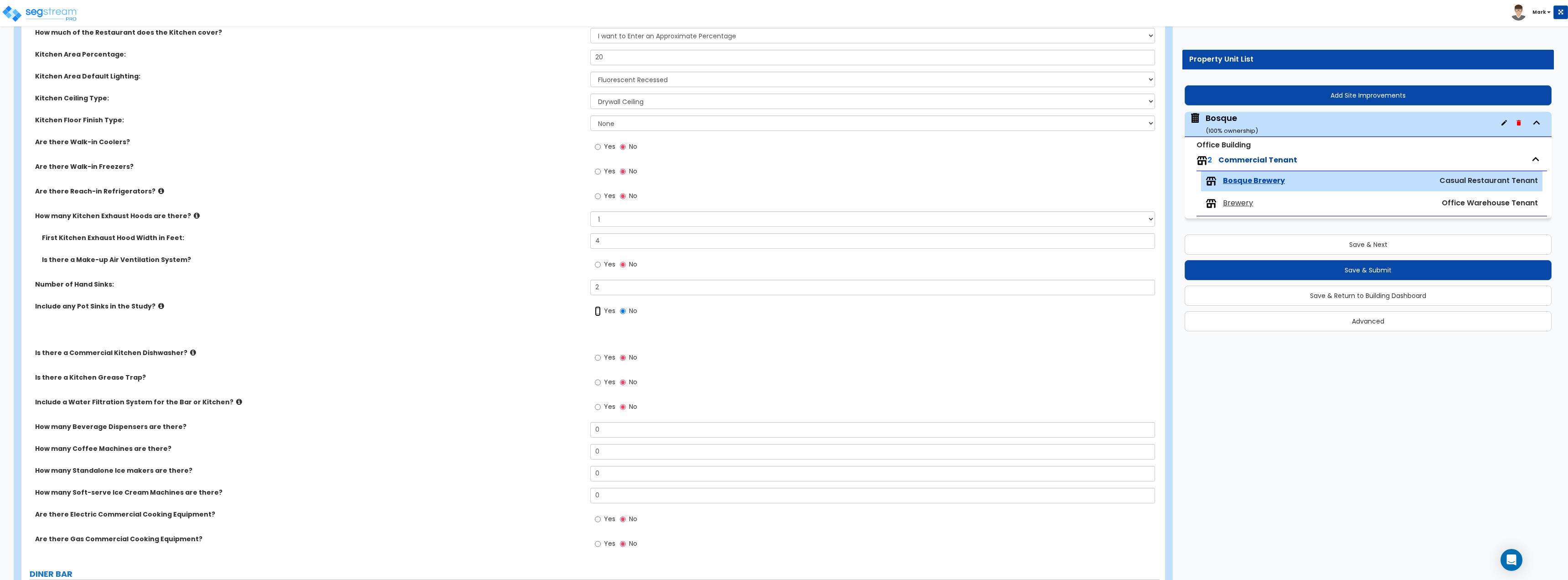
radio input "true"
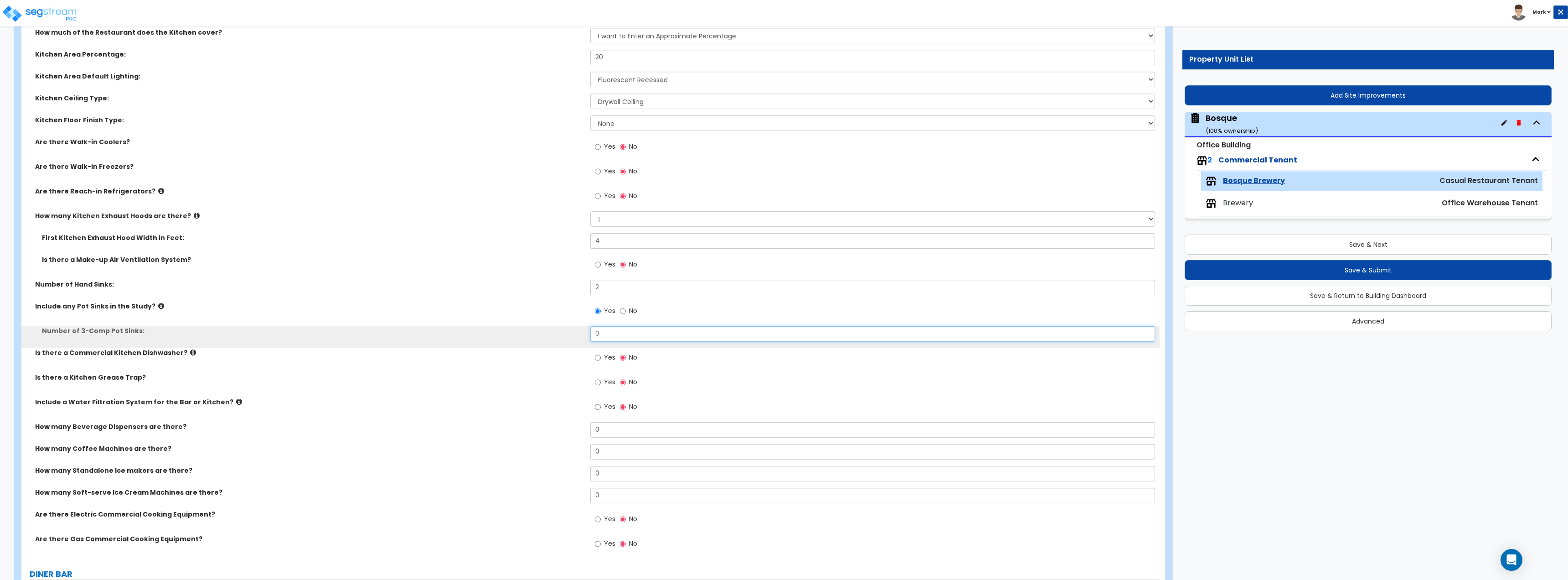
drag, startPoint x: 605, startPoint y: 332, endPoint x: 555, endPoint y: 339, distance: 50.5
click at [553, 338] on div "Number of 3-Comp Pot Sinks: 0" at bounding box center [590, 337] width 1138 height 22
type input "1"
click at [488, 339] on div "Number of 3-Comp Pot Sinks: 1" at bounding box center [590, 337] width 1138 height 22
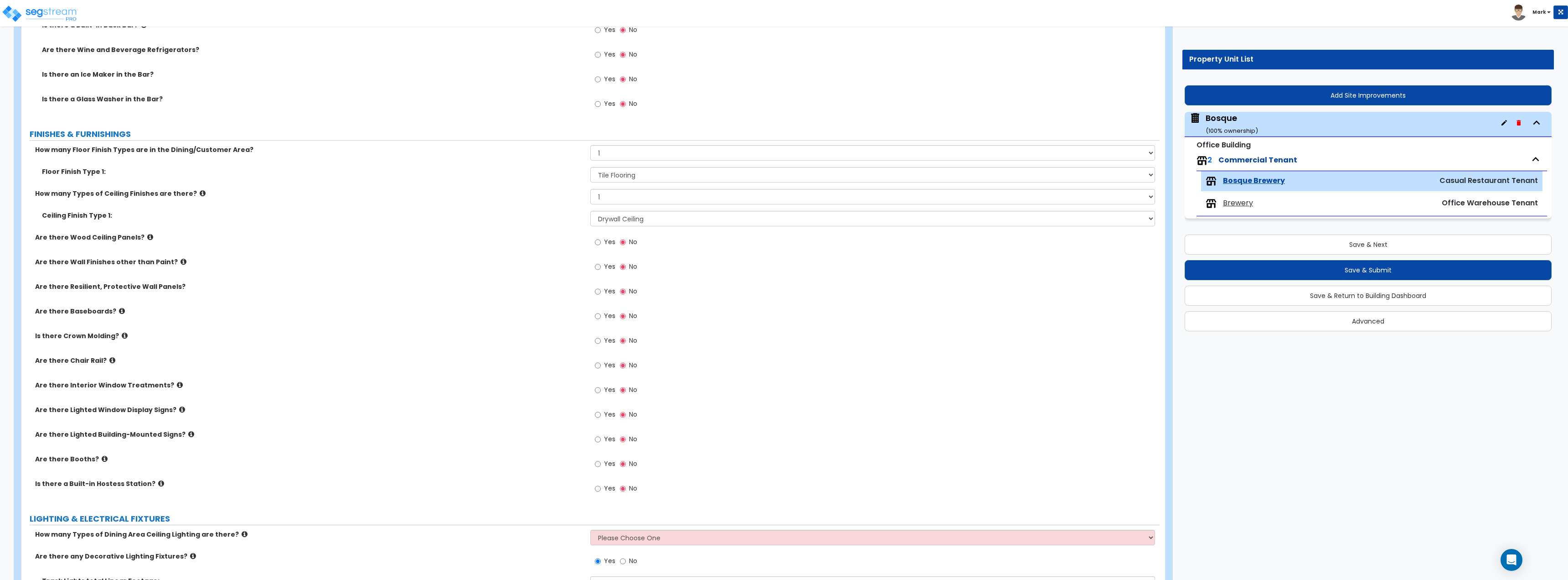
scroll to position [1049, 0]
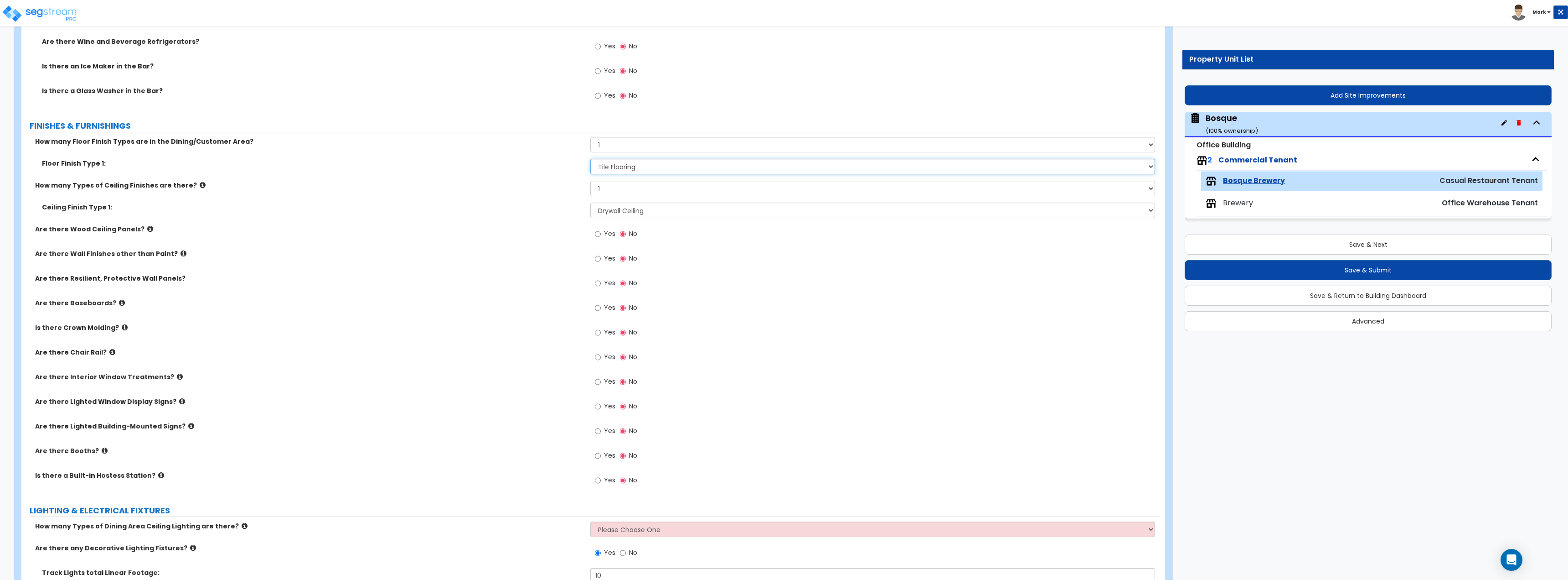
click at [609, 171] on select "None Tile Flooring Hardwood Flooring Resilient Laminate Flooring VCT Flooring S…" at bounding box center [872, 166] width 564 height 16
click at [466, 227] on label "Are there Wood Ceiling Panels?" at bounding box center [309, 229] width 548 height 9
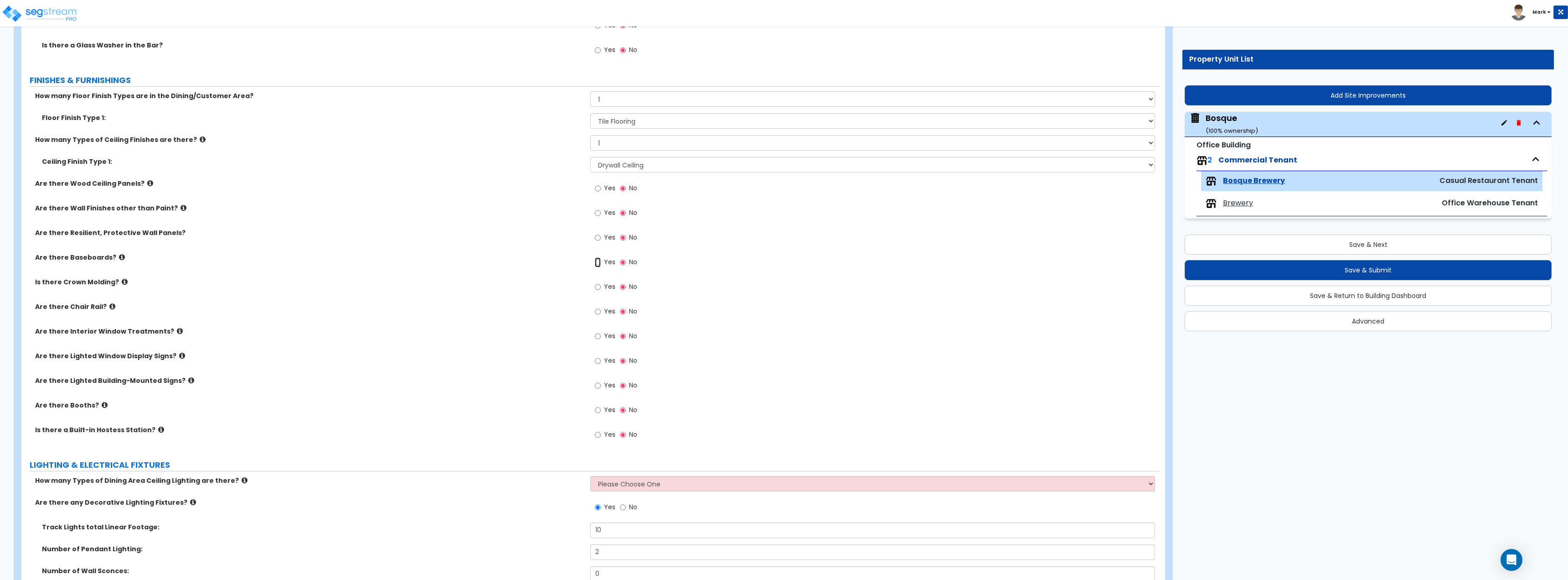
click at [597, 262] on input "Yes" at bounding box center [597, 262] width 6 height 10
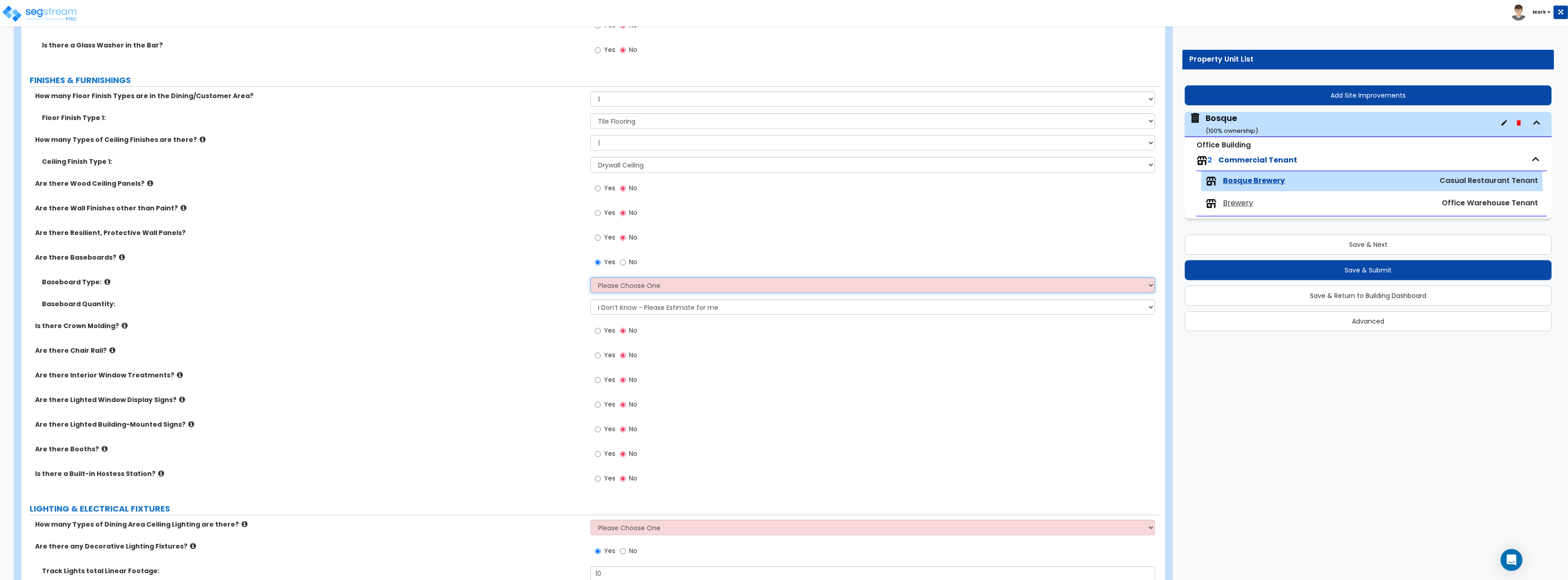
click at [647, 288] on select "Please Choose One Wood Vinyl Carpet Tile" at bounding box center [872, 285] width 564 height 16
click at [568, 296] on div "Baseboard Type: Please Choose One Wood Vinyl Carpet Tile" at bounding box center [590, 288] width 1138 height 22
click at [628, 267] on label "No" at bounding box center [628, 263] width 18 height 16
click at [626, 267] on input "No" at bounding box center [622, 262] width 6 height 10
radio input "false"
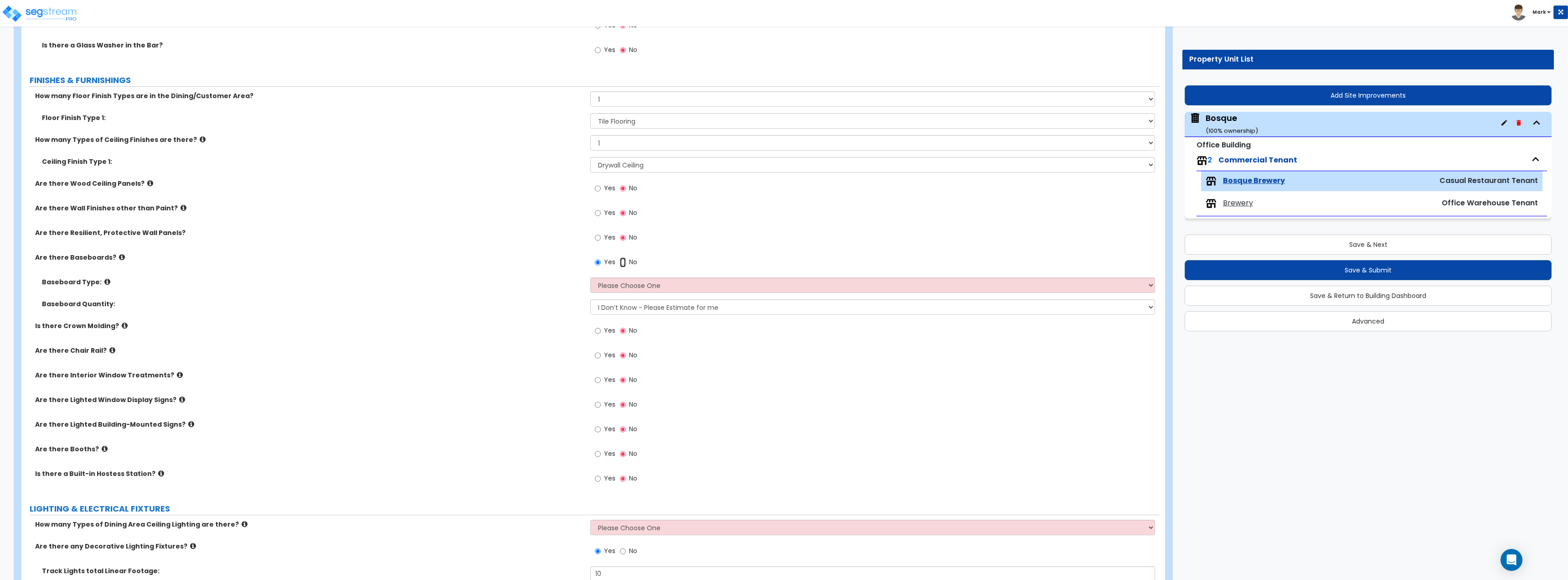
radio input "true"
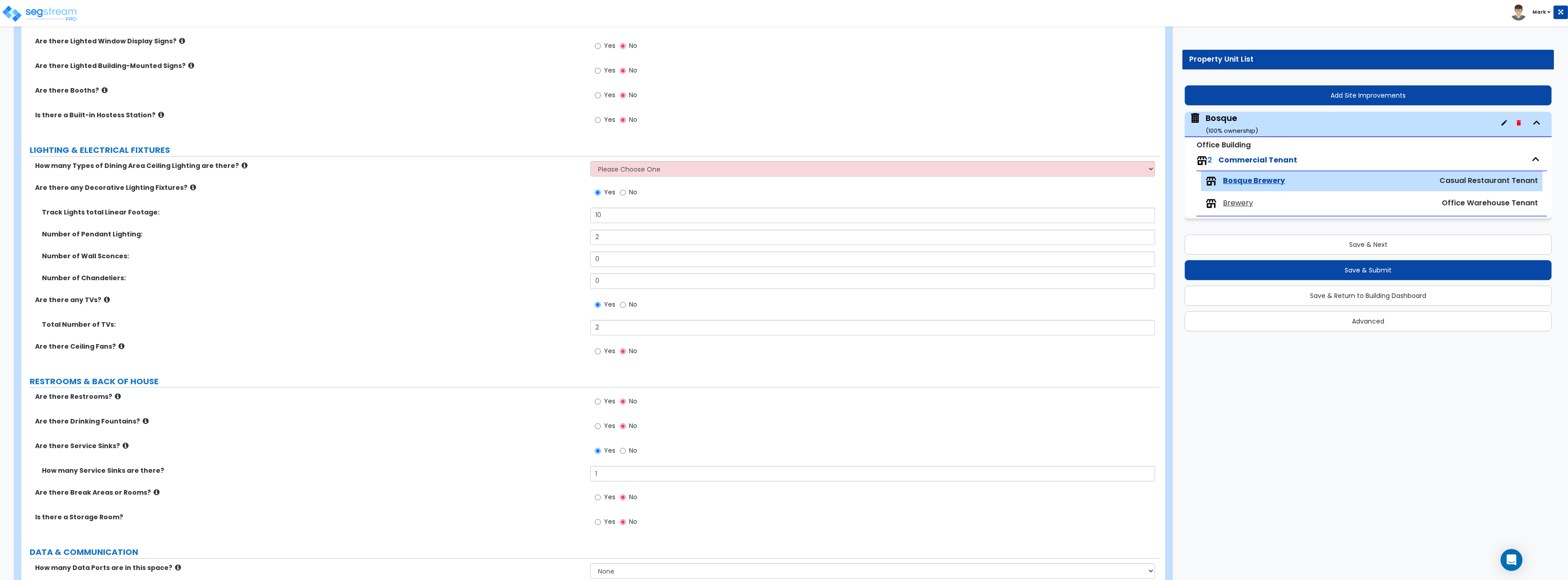
scroll to position [1414, 0]
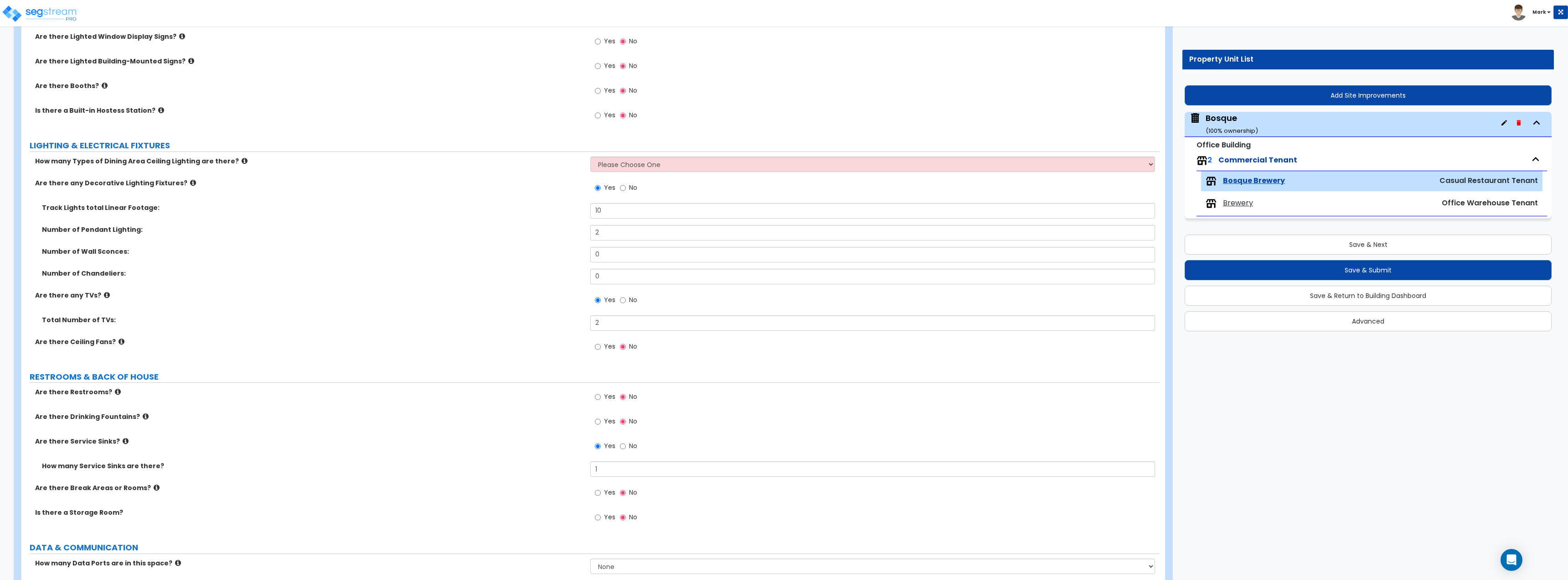
click at [623, 176] on div "How many Types of Dining Area Ceiling Lighting are there? Please Choose One 1 2…" at bounding box center [590, 168] width 1138 height 22
click at [623, 170] on select "Please Choose One 1 2 3" at bounding box center [872, 164] width 564 height 16
click at [590, 157] on select "Please Choose One 1 2 3" at bounding box center [872, 164] width 564 height 16
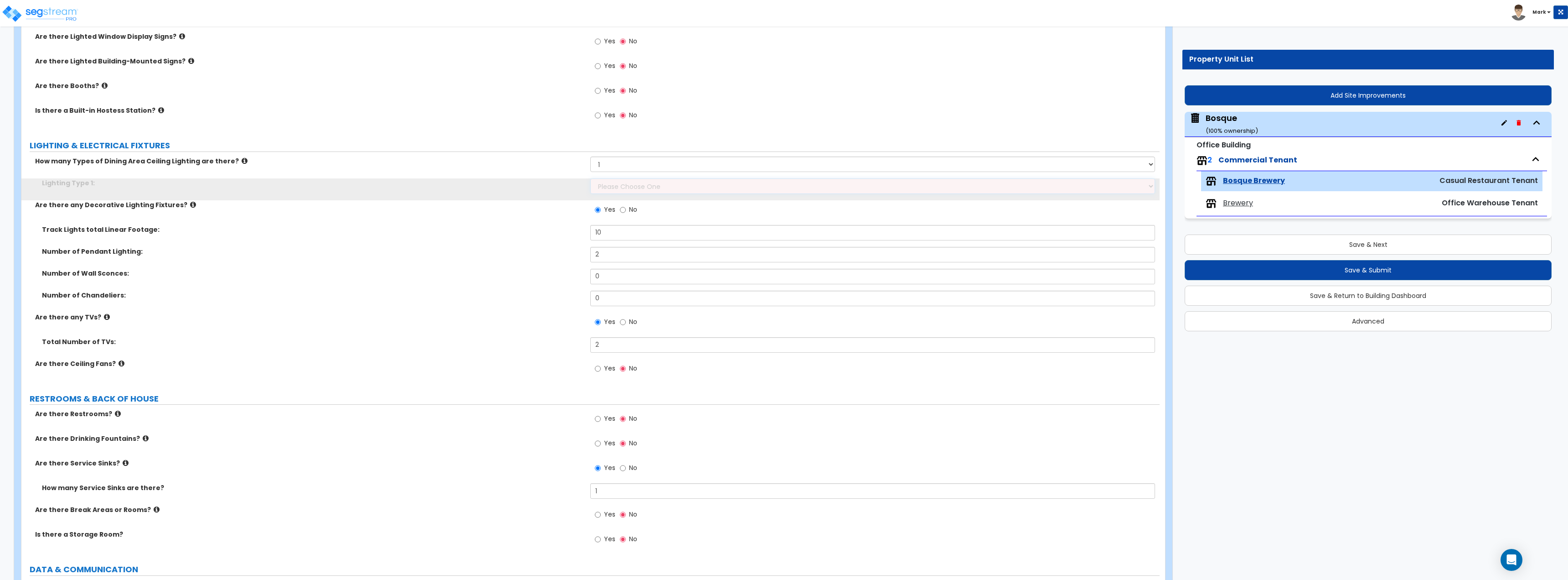
drag, startPoint x: 621, startPoint y: 194, endPoint x: 620, endPoint y: 187, distance: 7.1
click at [620, 187] on select "Please Choose One LED Surface-Mounted LED Recessed Fluorescent Surface-Mounted …" at bounding box center [872, 186] width 564 height 16
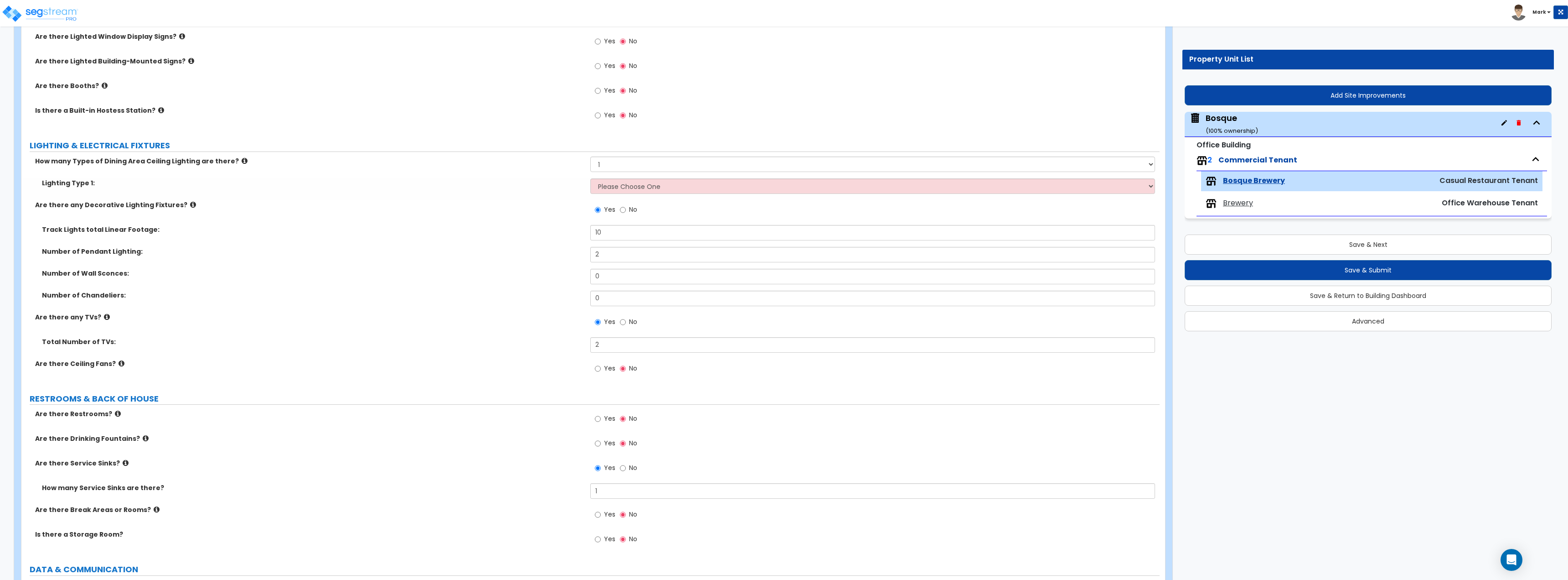
drag, startPoint x: 489, startPoint y: 227, endPoint x: 494, endPoint y: 225, distance: 5.4
click at [489, 227] on label "Track Lights total Linear Footage:" at bounding box center [313, 229] width 542 height 9
click at [582, 168] on div "How many Types of Dining Area Ceiling Lighting are there? Please Choose One 1 2…" at bounding box center [590, 168] width 1138 height 22
click at [600, 169] on select "Please Choose One 1 2 3" at bounding box center [872, 164] width 564 height 16
select select "0"
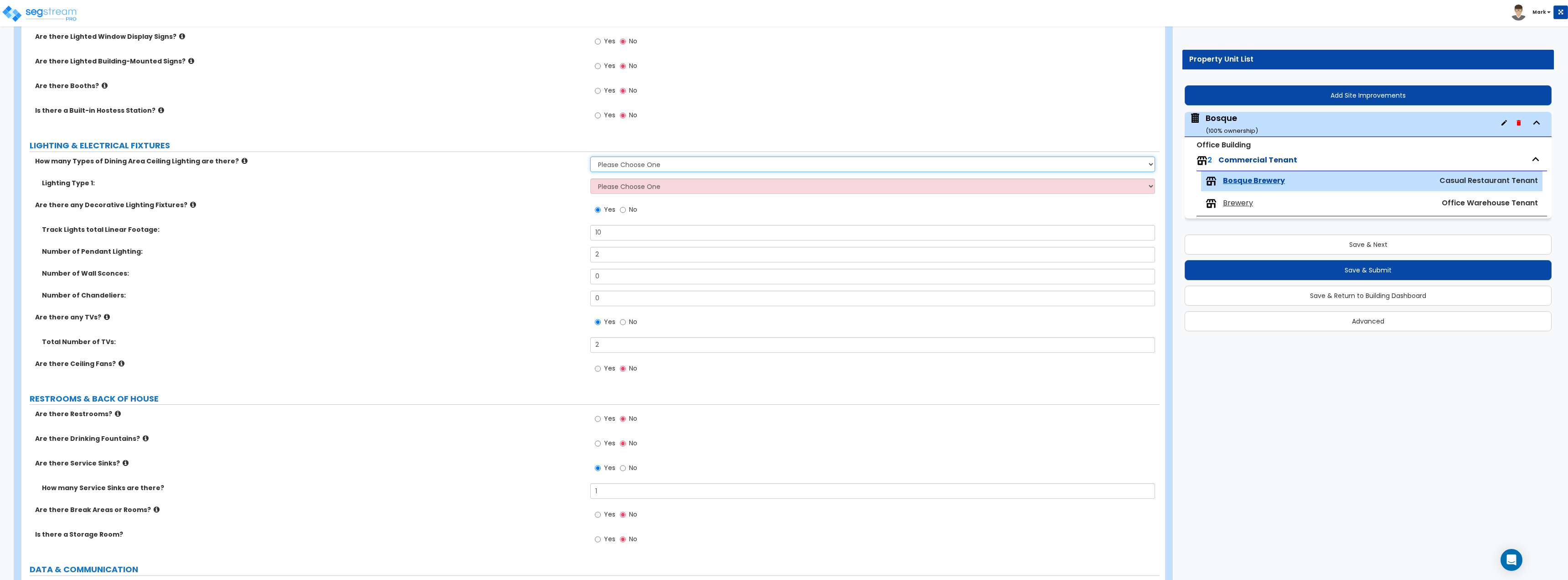
click at [590, 157] on select "Please Choose One 1 2 3" at bounding box center [872, 164] width 564 height 16
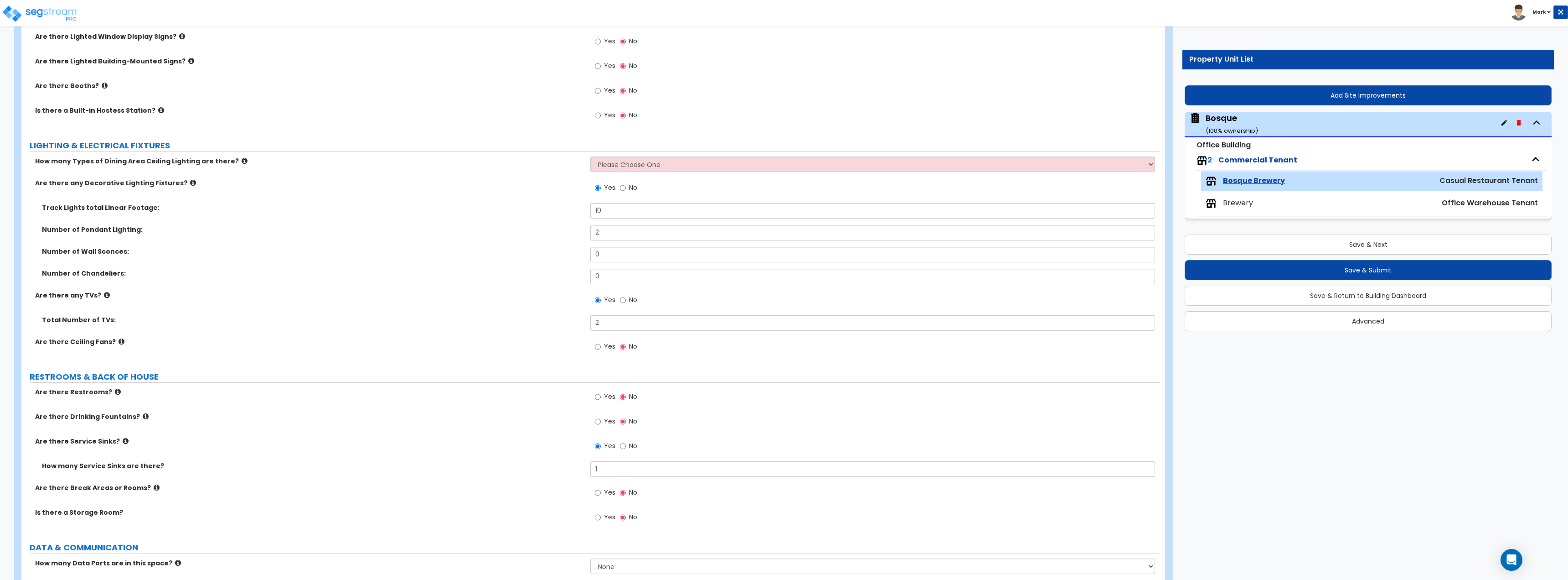
click at [520, 200] on div "Are there any Decorative Lighting Fixtures? Yes No" at bounding box center [590, 191] width 1138 height 24
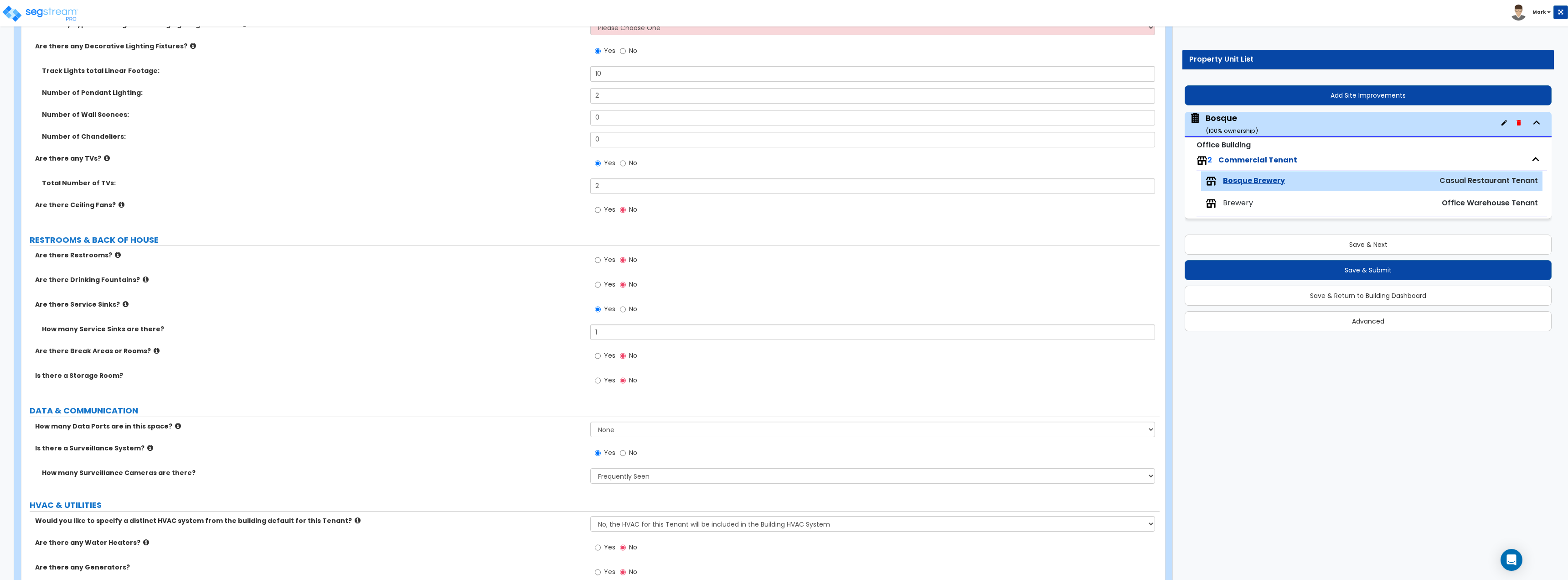
scroll to position [1600, 0]
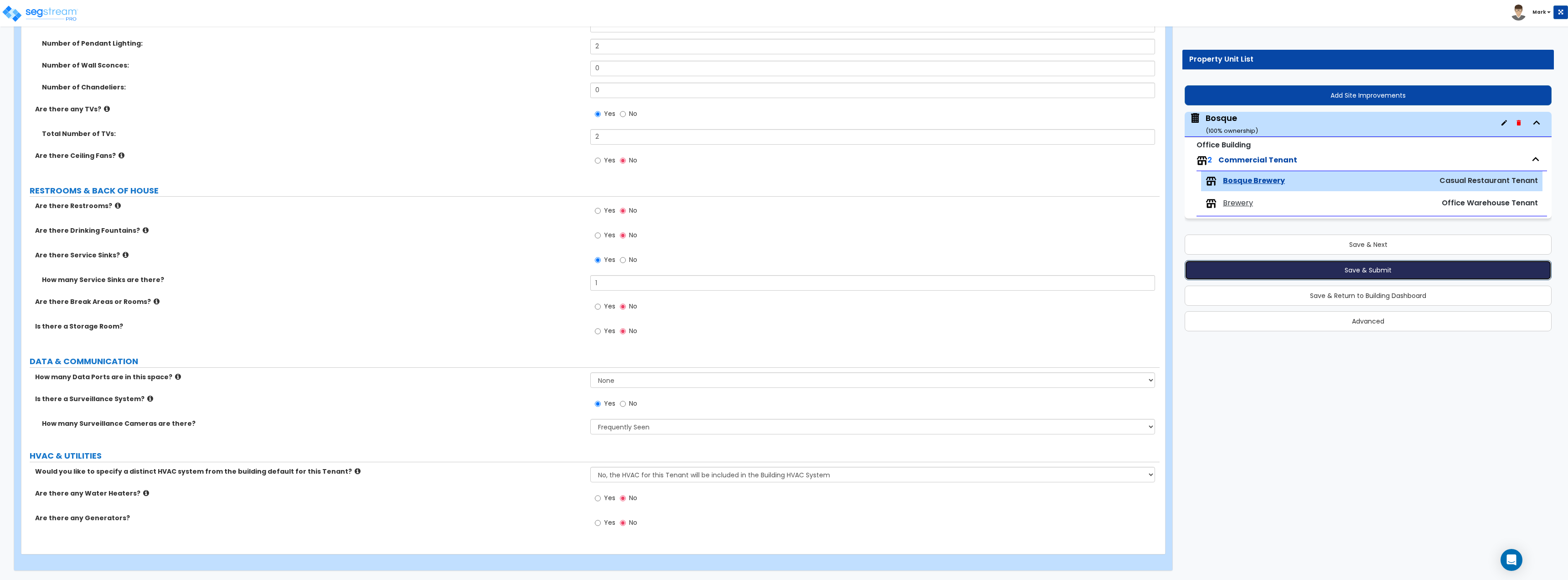
click at [1254, 275] on button "Save & Submit" at bounding box center [1368, 270] width 367 height 20
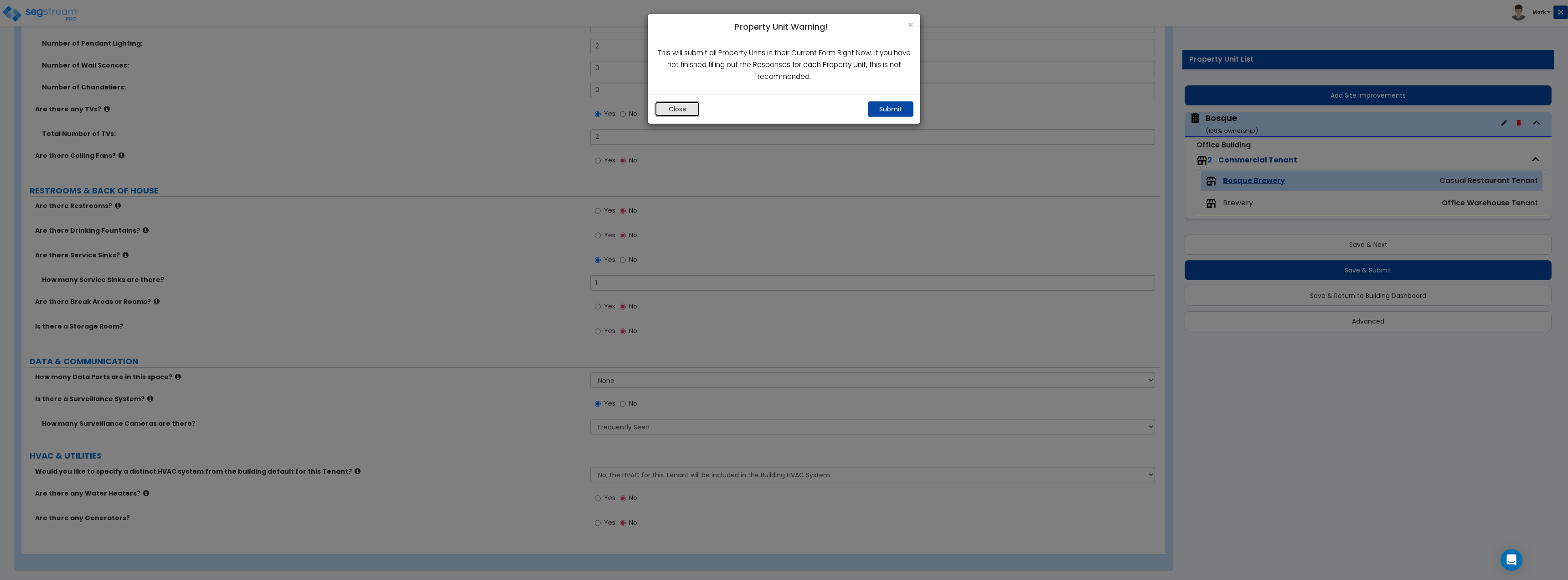
click at [688, 112] on button "Close" at bounding box center [677, 109] width 45 height 16
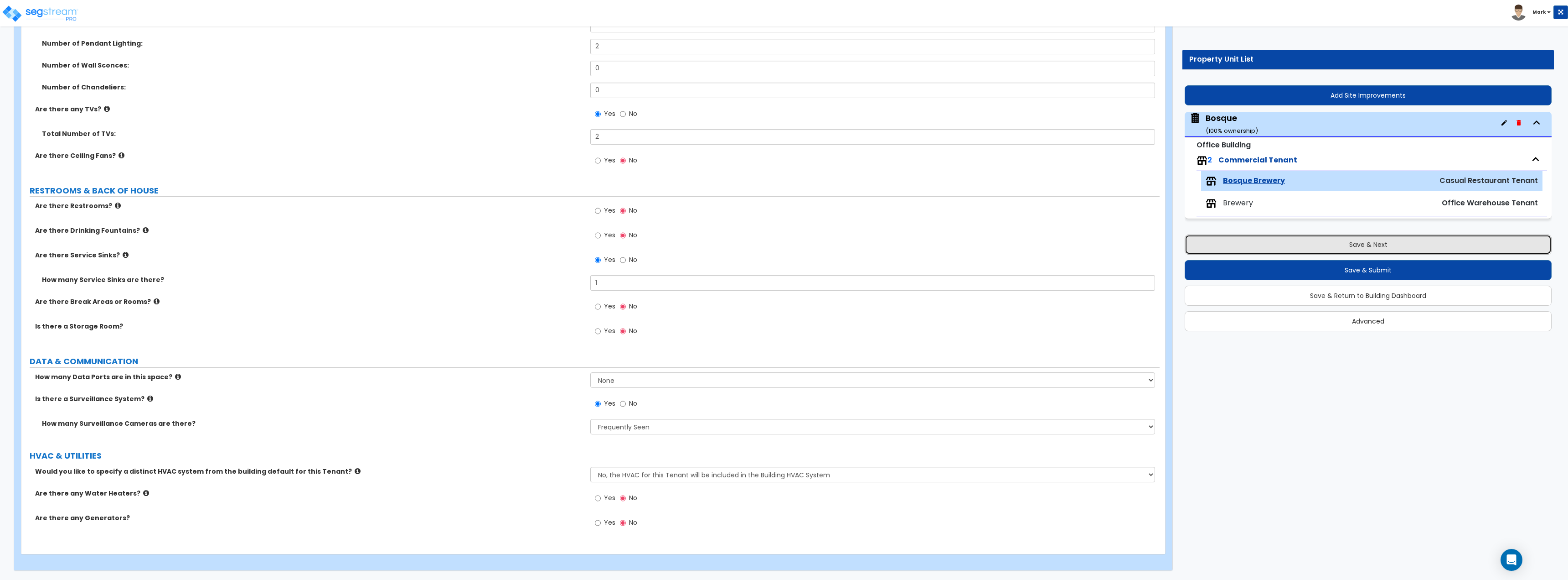
click at [1352, 244] on button "Save & Next" at bounding box center [1368, 245] width 367 height 20
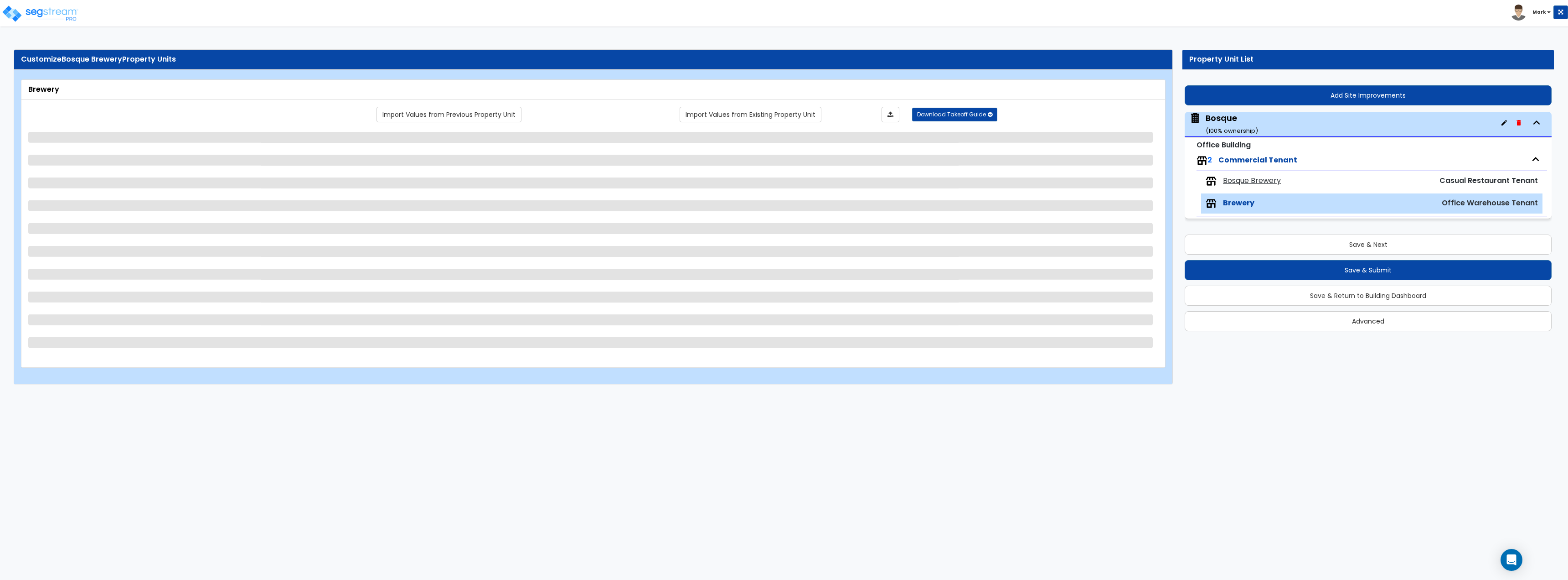
select select "2"
select select "4"
select select "2"
select select "3"
select select "1"
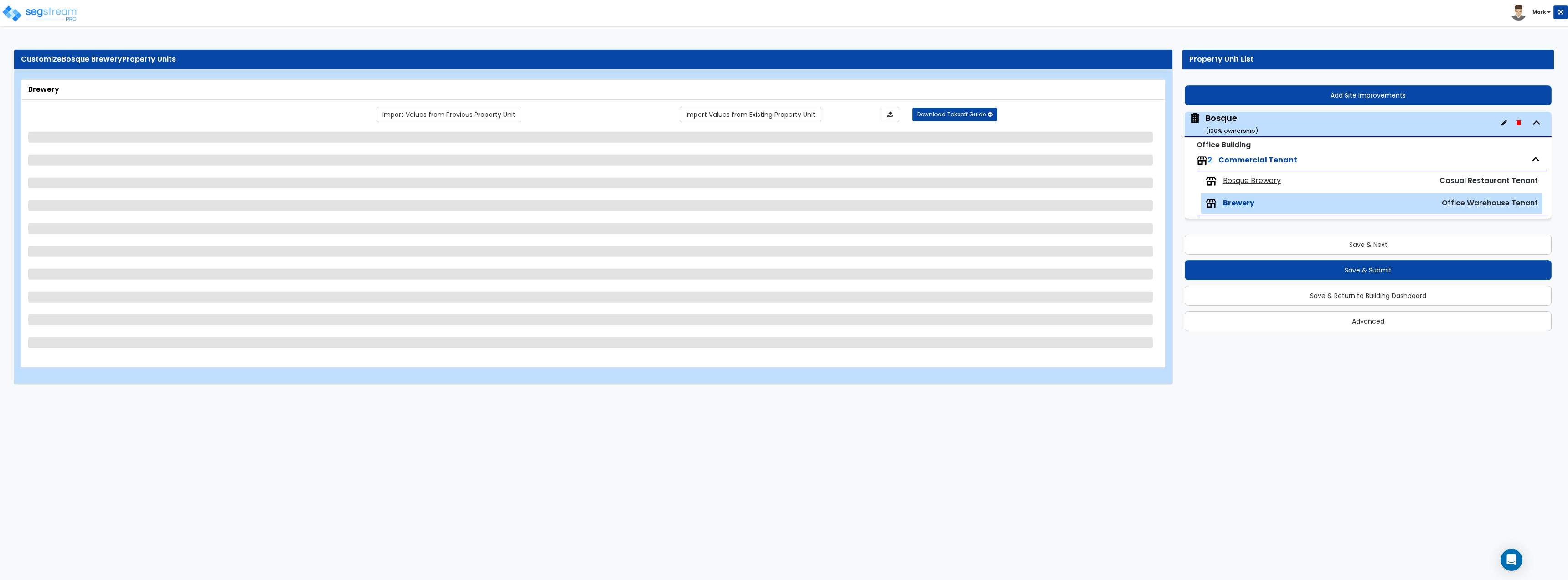
select select "2"
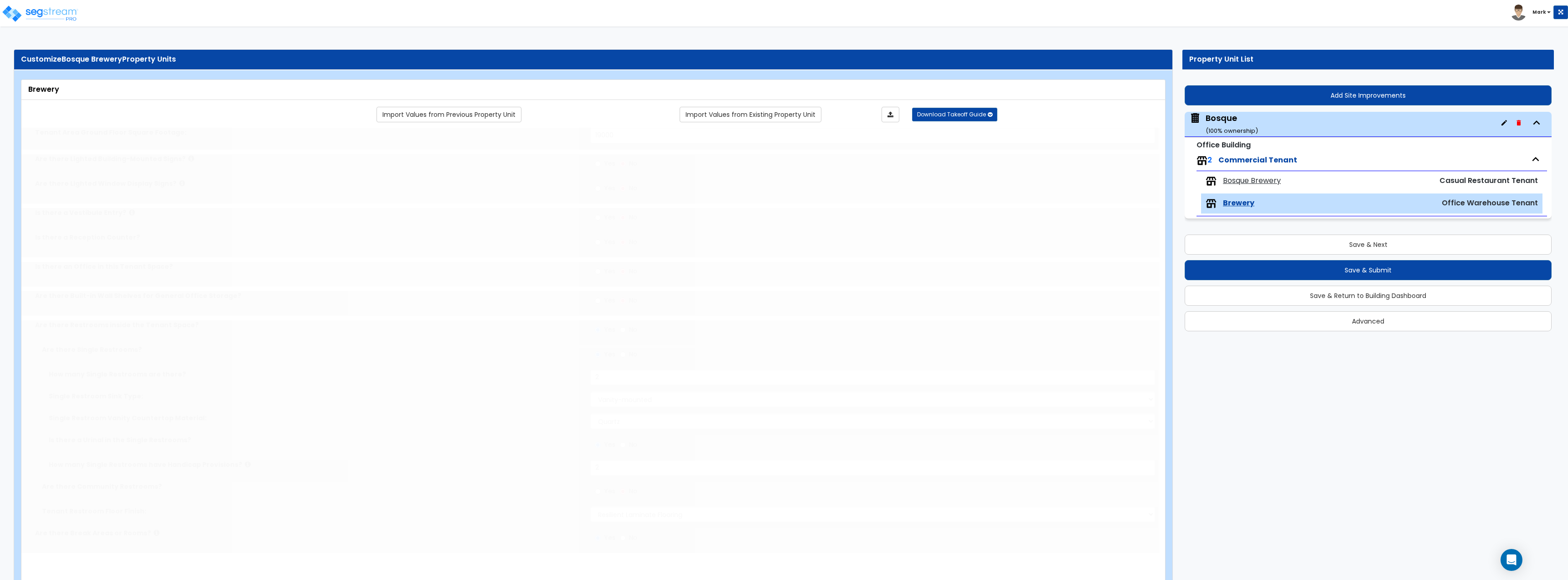
type input "1"
type input "125"
select select "2"
type input "7"
type input "5"
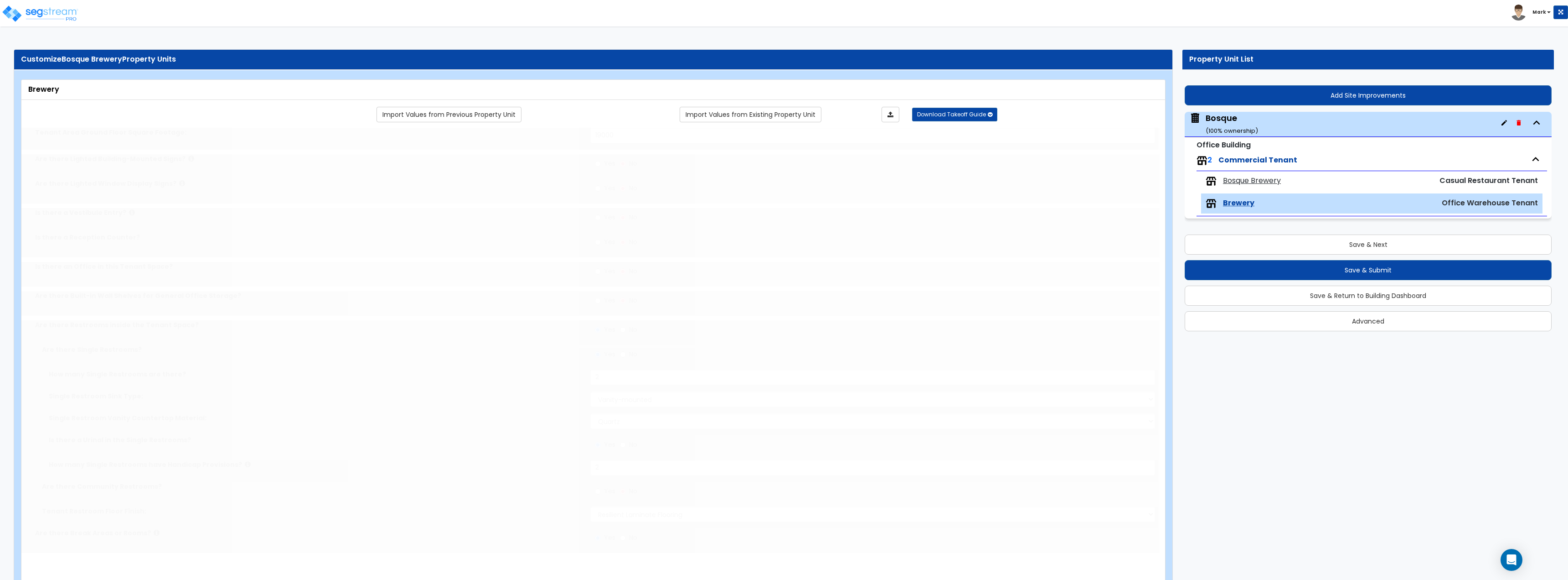
type input "1"
select select "1"
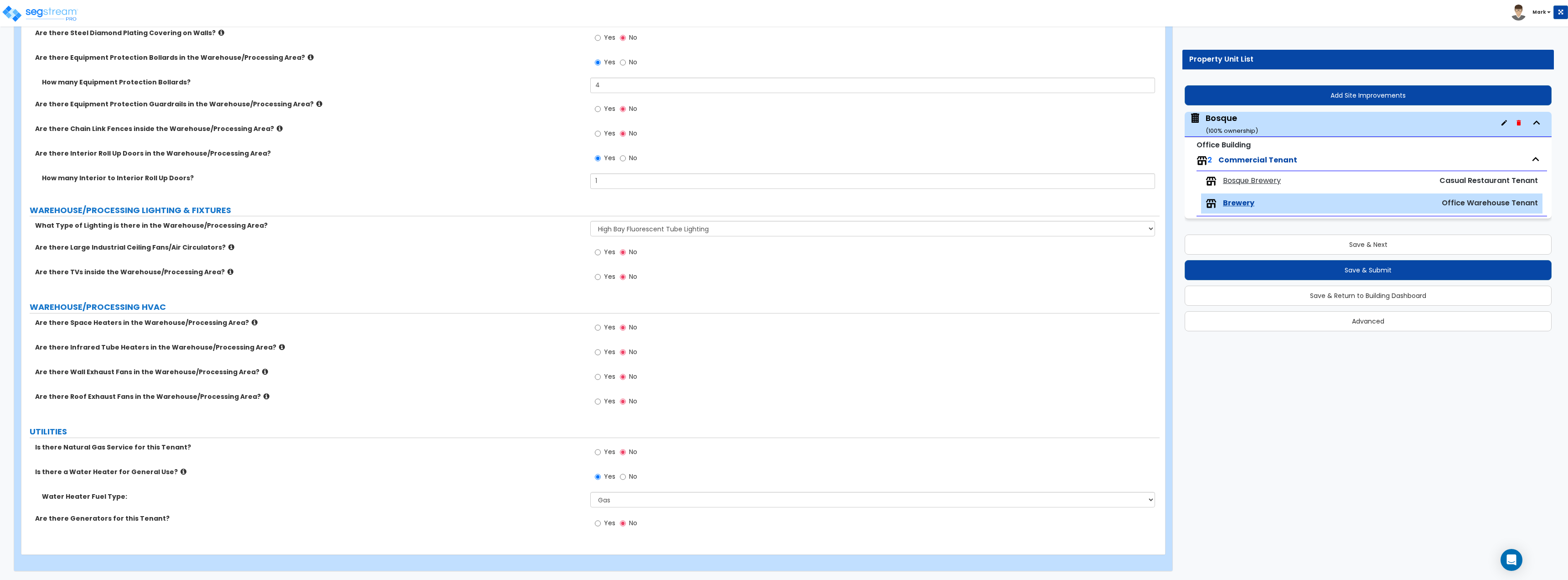
scroll to position [1976, 0]
click at [1313, 276] on button "Save & Submit" at bounding box center [1368, 270] width 367 height 20
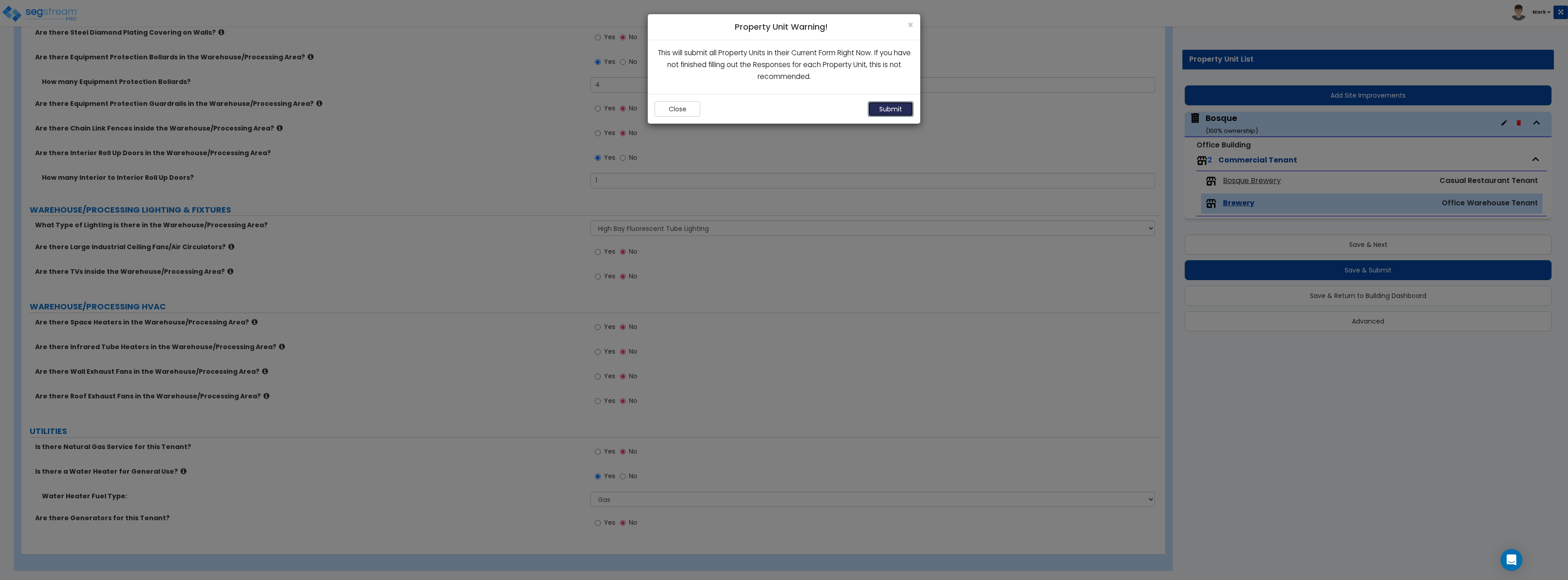
click at [879, 116] on button "Submit" at bounding box center [890, 109] width 45 height 16
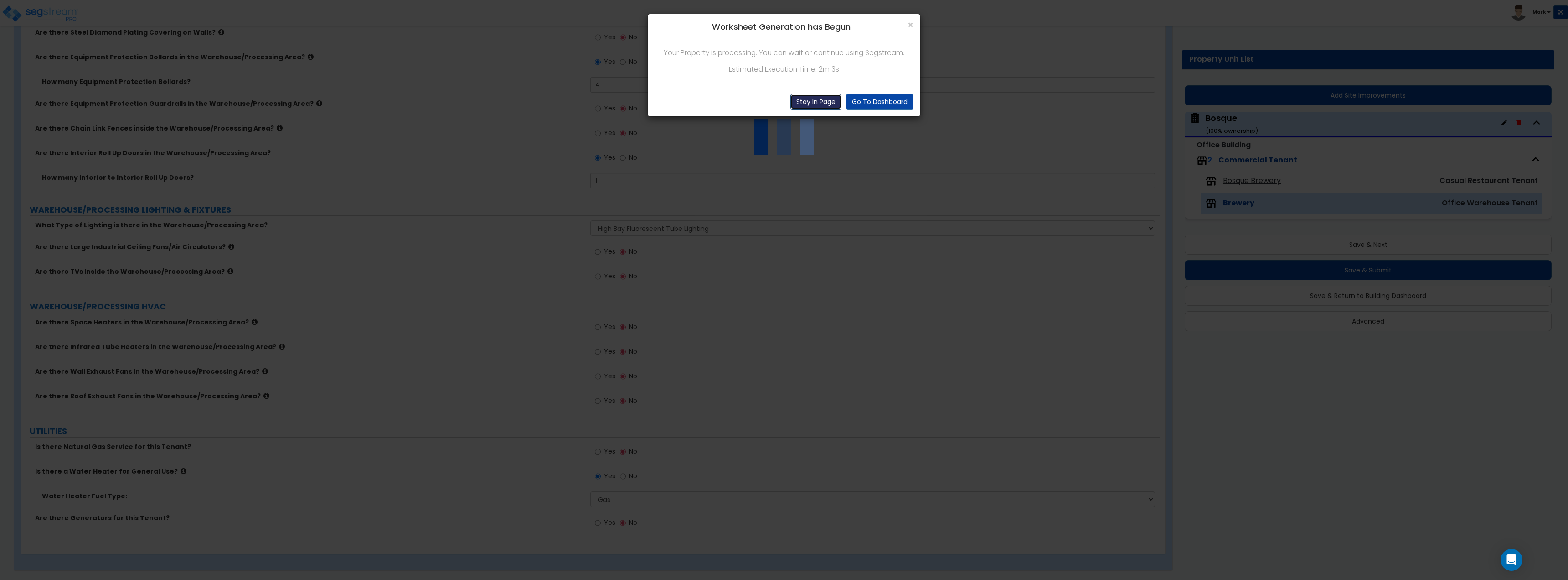
click at [822, 103] on button "Stay In Page" at bounding box center [816, 102] width 51 height 16
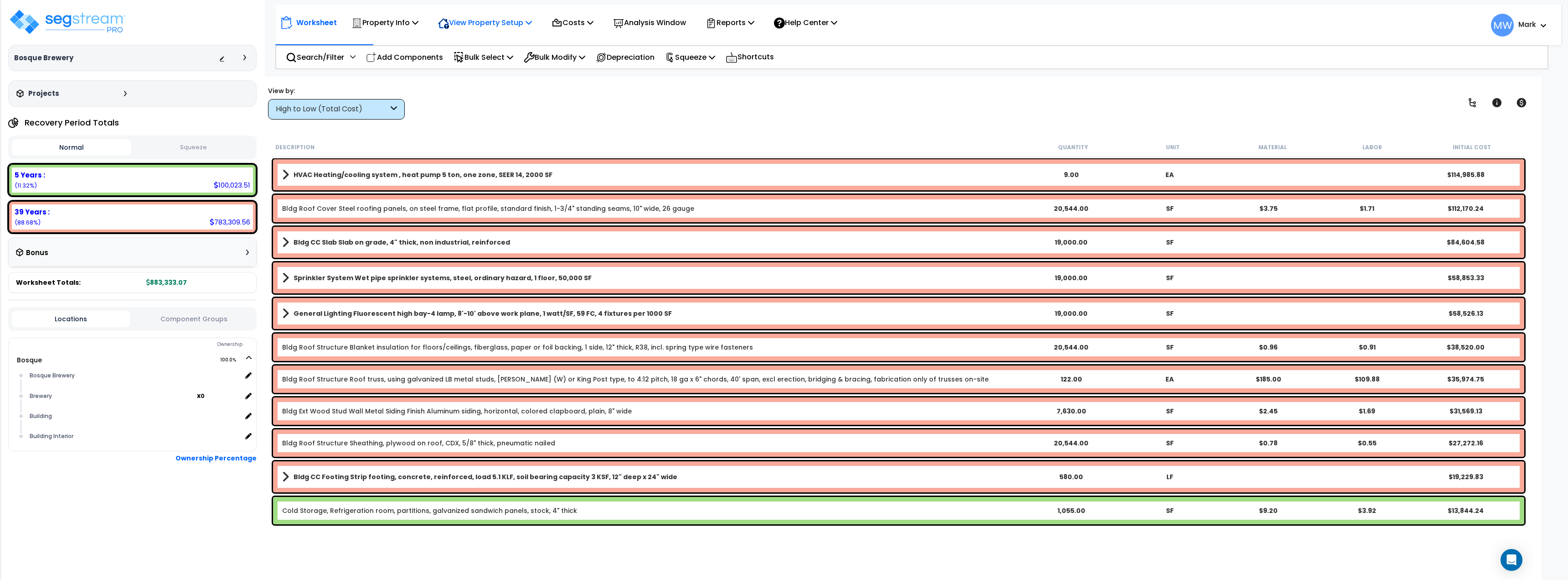
click at [457, 22] on p "View Property Setup" at bounding box center [485, 22] width 94 height 12
drag, startPoint x: 492, startPoint y: 122, endPoint x: 353, endPoint y: 31, distance: 166.1
click at [490, 119] on div "Worksheet Property Info Property Setup Add Property Unit Template property Clon…" at bounding box center [898, 366] width 1286 height 580
click at [464, 121] on div "Worksheet Property Info Property Setup Add Property Unit Template property Clon…" at bounding box center [898, 366] width 1286 height 580
click at [390, 31] on div "Property Info" at bounding box center [384, 22] width 67 height 22
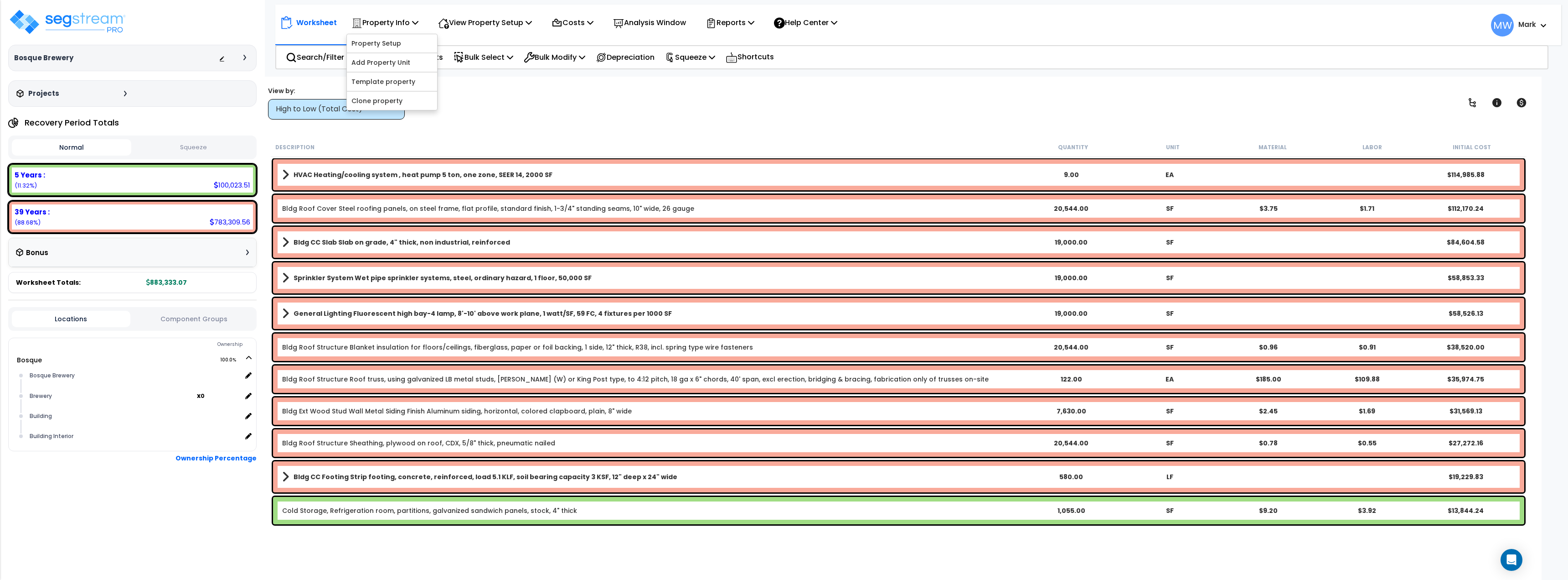
click at [531, 123] on div "Worksheet Property Info Property Setup Add Property Unit Template property Clon…" at bounding box center [898, 366] width 1286 height 580
click at [484, 26] on p "View Property Setup" at bounding box center [485, 22] width 94 height 12
click at [426, 24] on div "Worksheet Property Info Property Setup Add Property Unit Template property Clon…" at bounding box center [561, 22] width 563 height 22
click at [393, 20] on p "Property Info" at bounding box center [384, 22] width 67 height 12
click at [491, 109] on div "View by: High to Low (Total Cost) High to Low (Total Cost)" at bounding box center [899, 102] width 1268 height 34
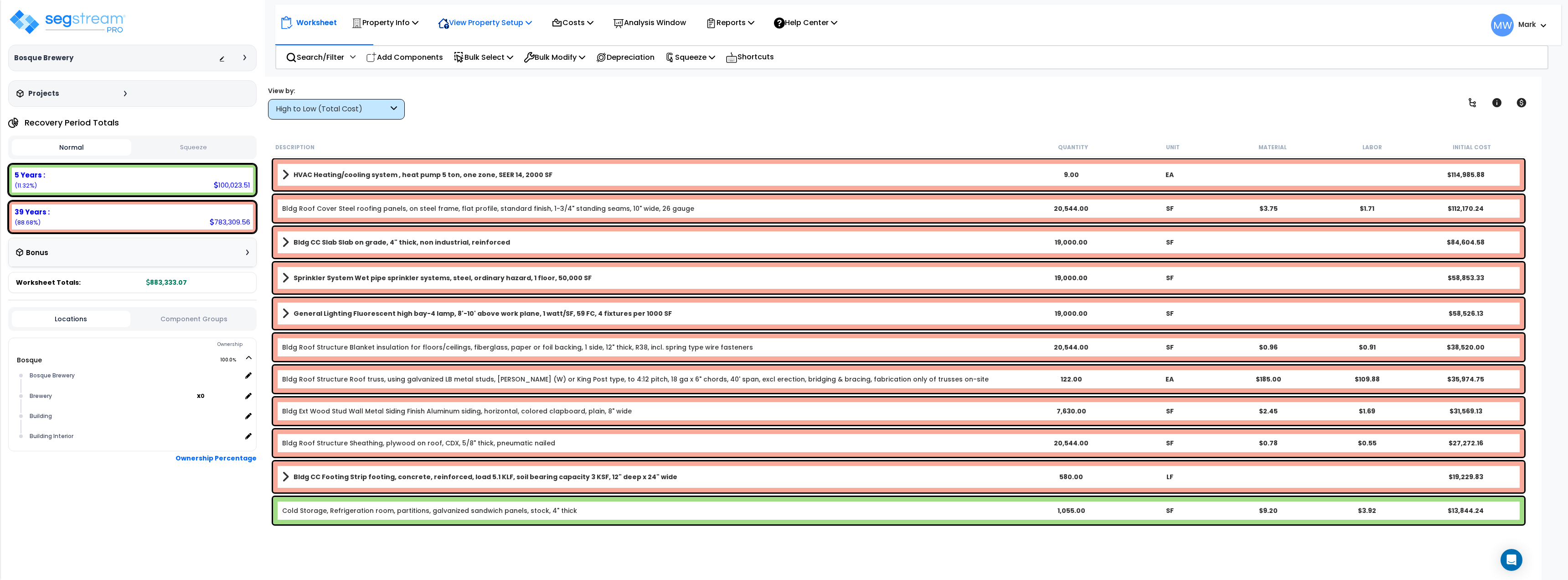
click at [480, 24] on p "View Property Setup" at bounding box center [485, 22] width 94 height 12
click at [479, 65] on link "View Questionnaire" at bounding box center [478, 62] width 90 height 18
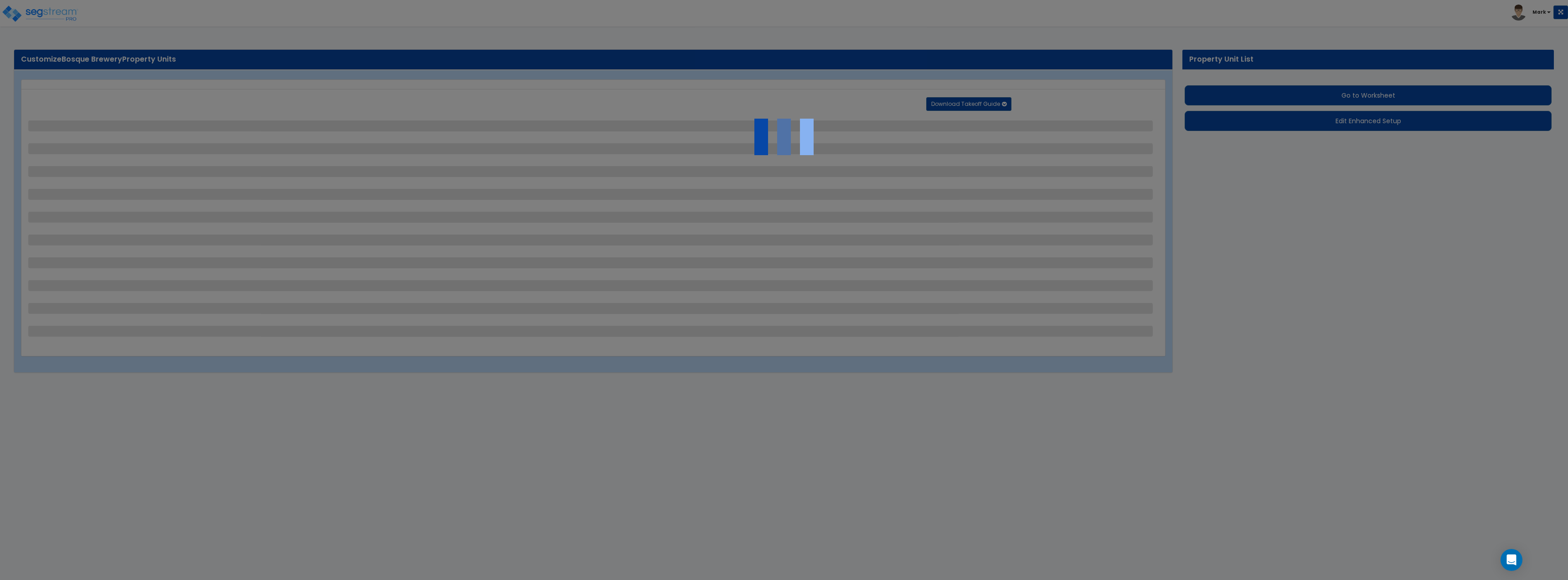
select select "7"
select select "2"
select select "1"
select select "6"
select select "1"
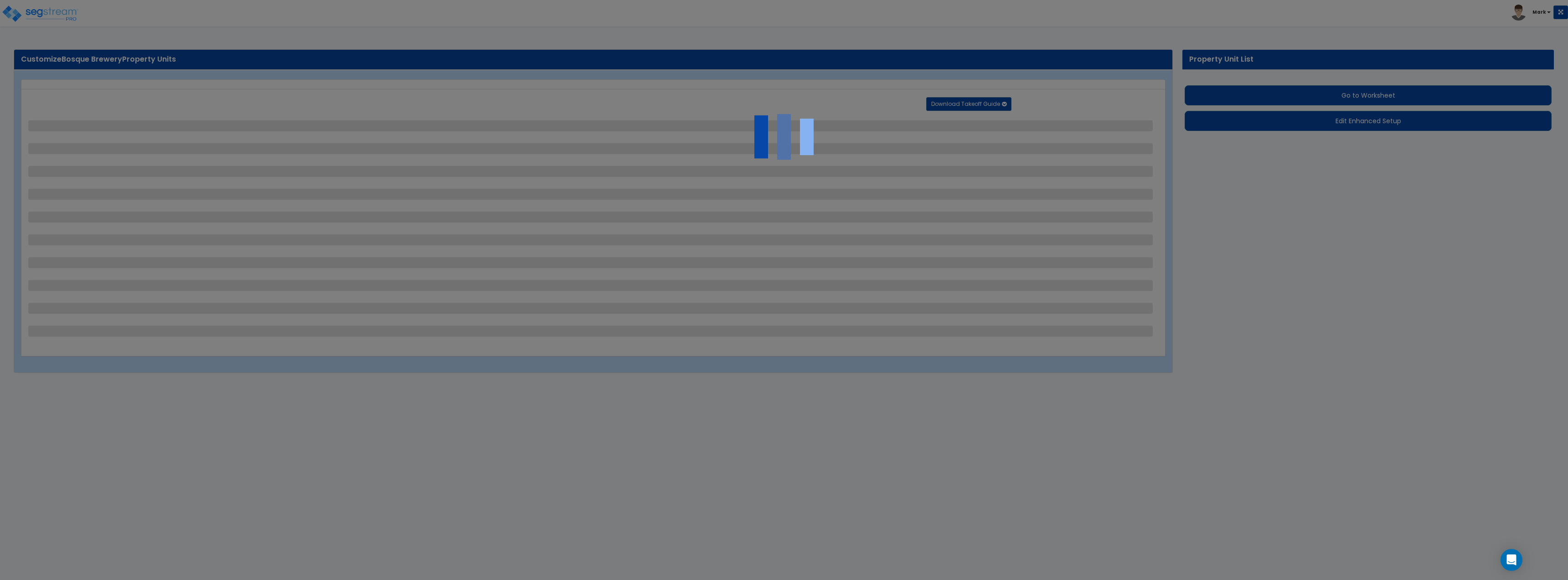
select select "1"
select select "5"
select select "2"
select select "1"
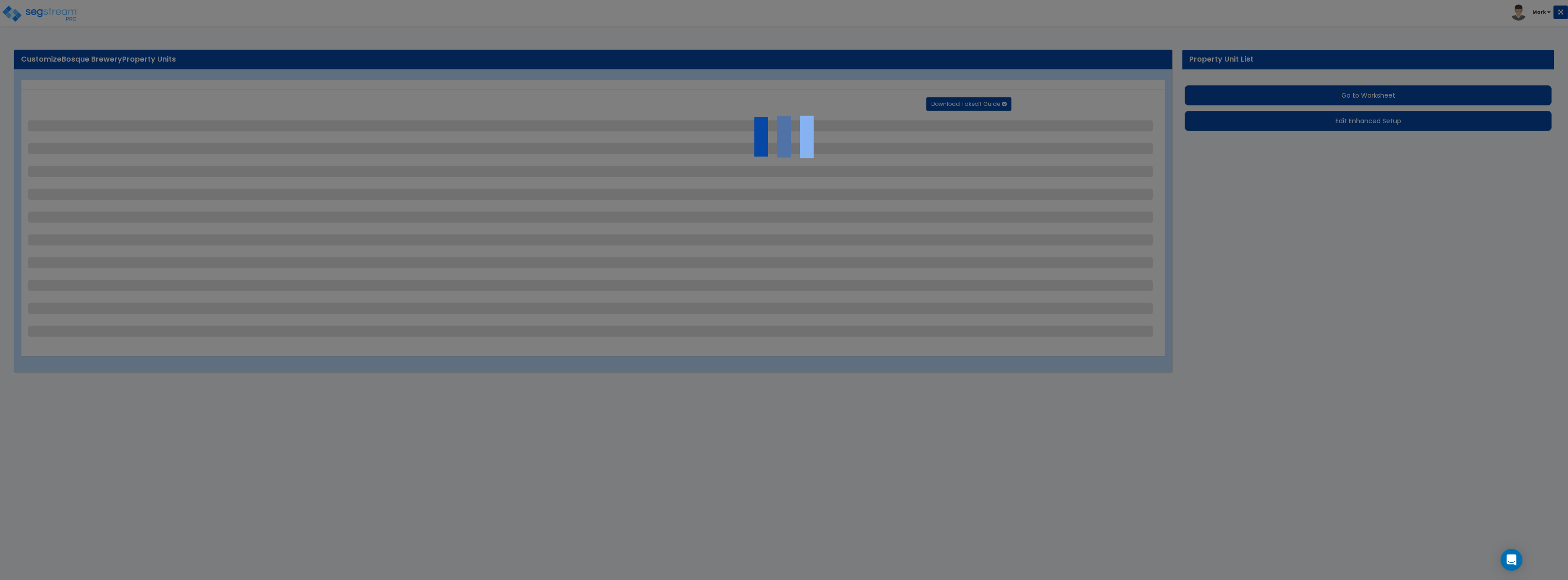
select select "2"
select select "5"
select select "2"
select select "1"
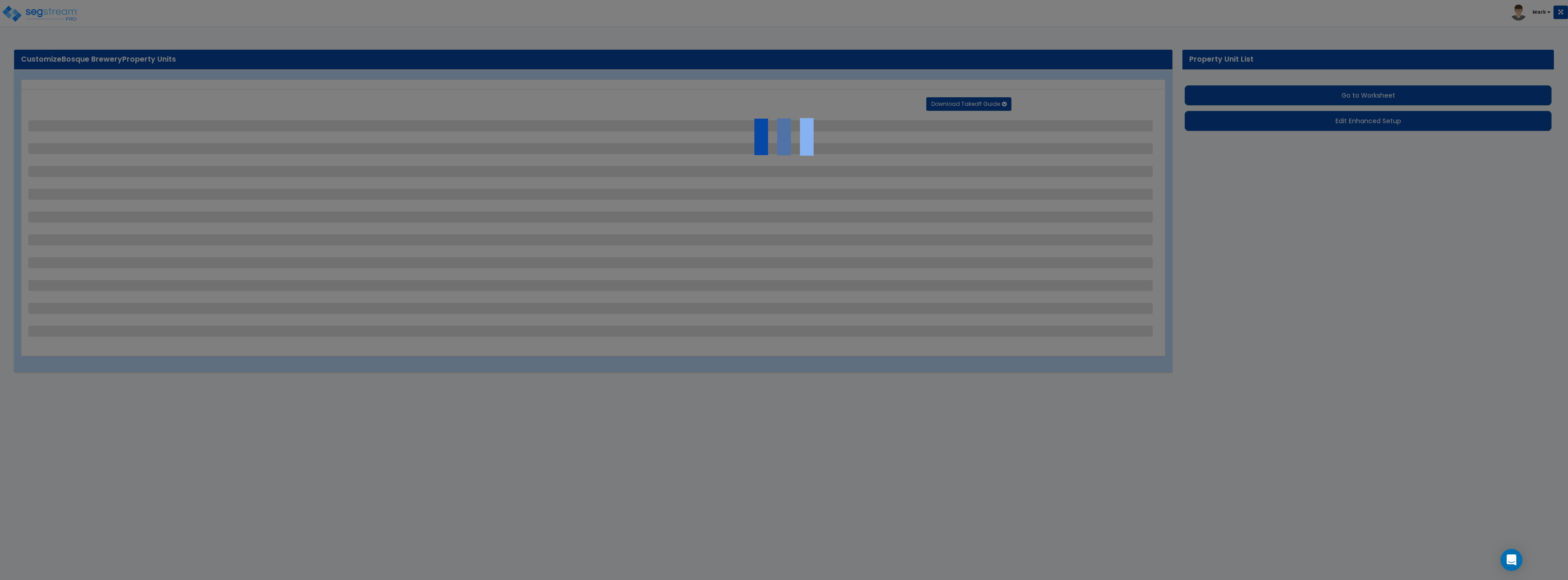
select select "3"
select select "1"
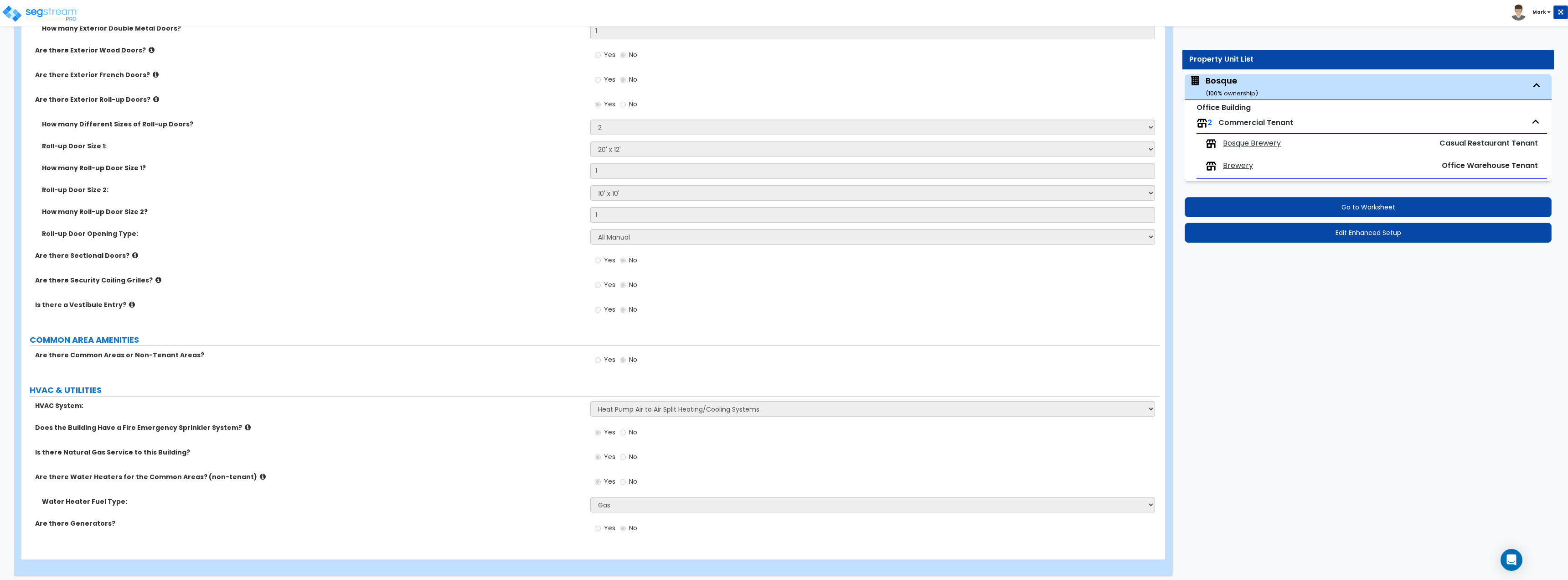
scroll to position [1261, 0]
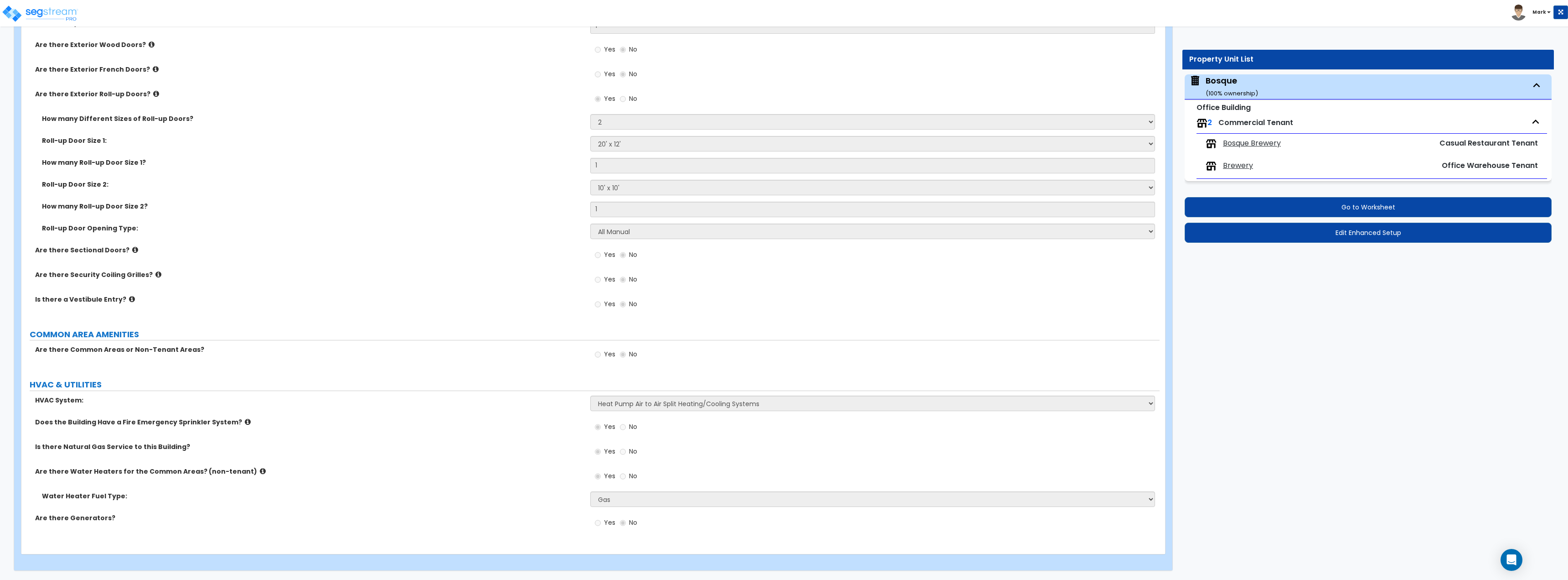
drag, startPoint x: 428, startPoint y: 260, endPoint x: 538, endPoint y: 137, distance: 165.0
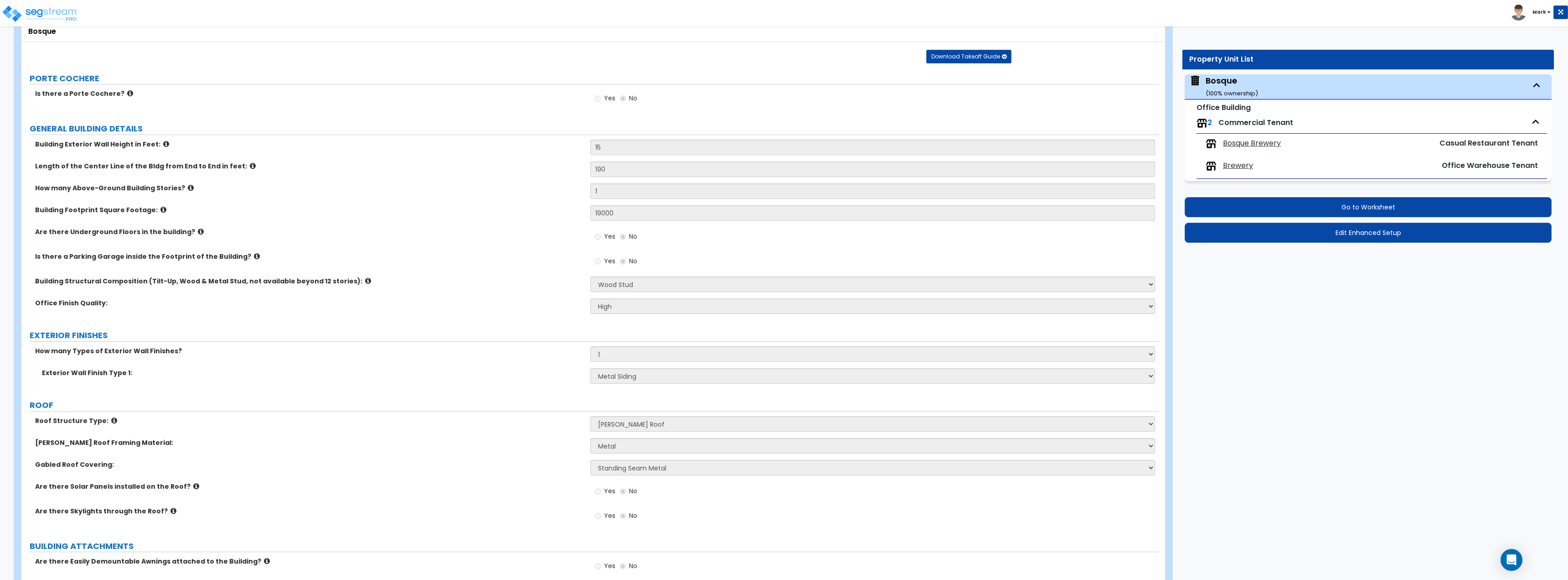
scroll to position [0, 0]
